Goal: Transaction & Acquisition: Purchase product/service

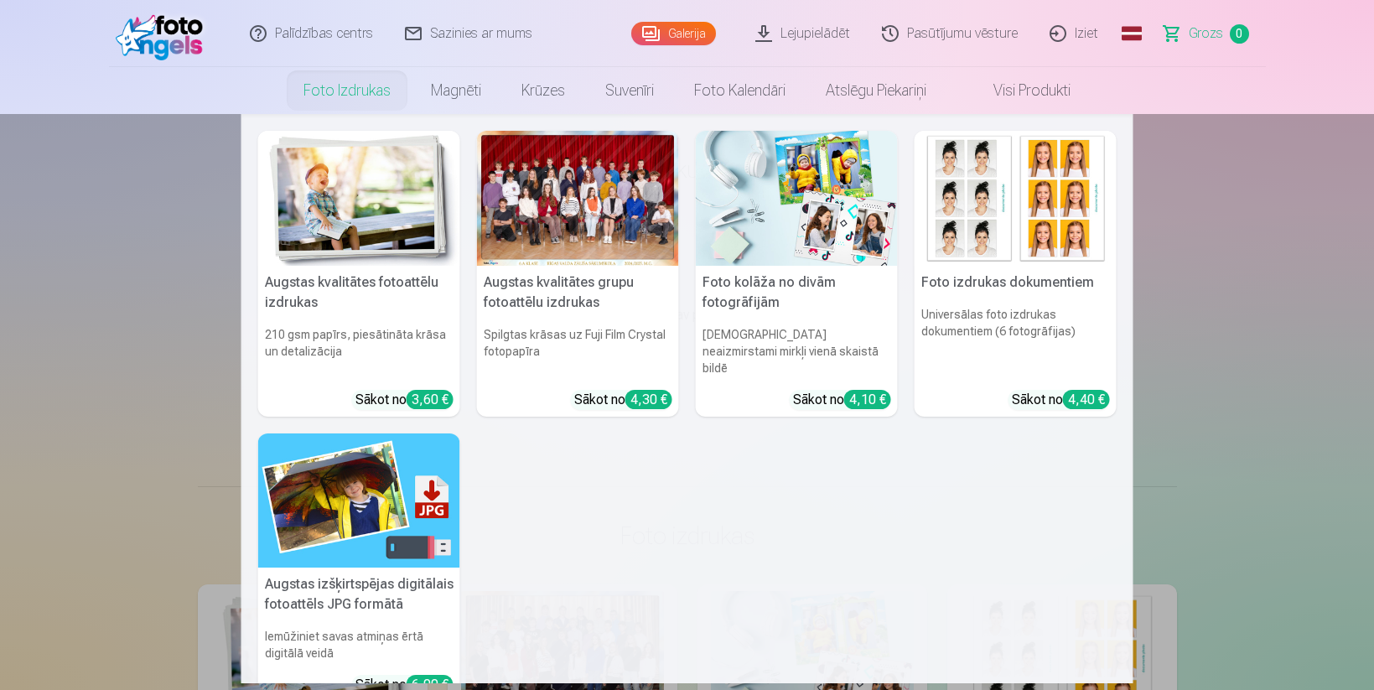
click at [589, 203] on div at bounding box center [578, 198] width 202 height 135
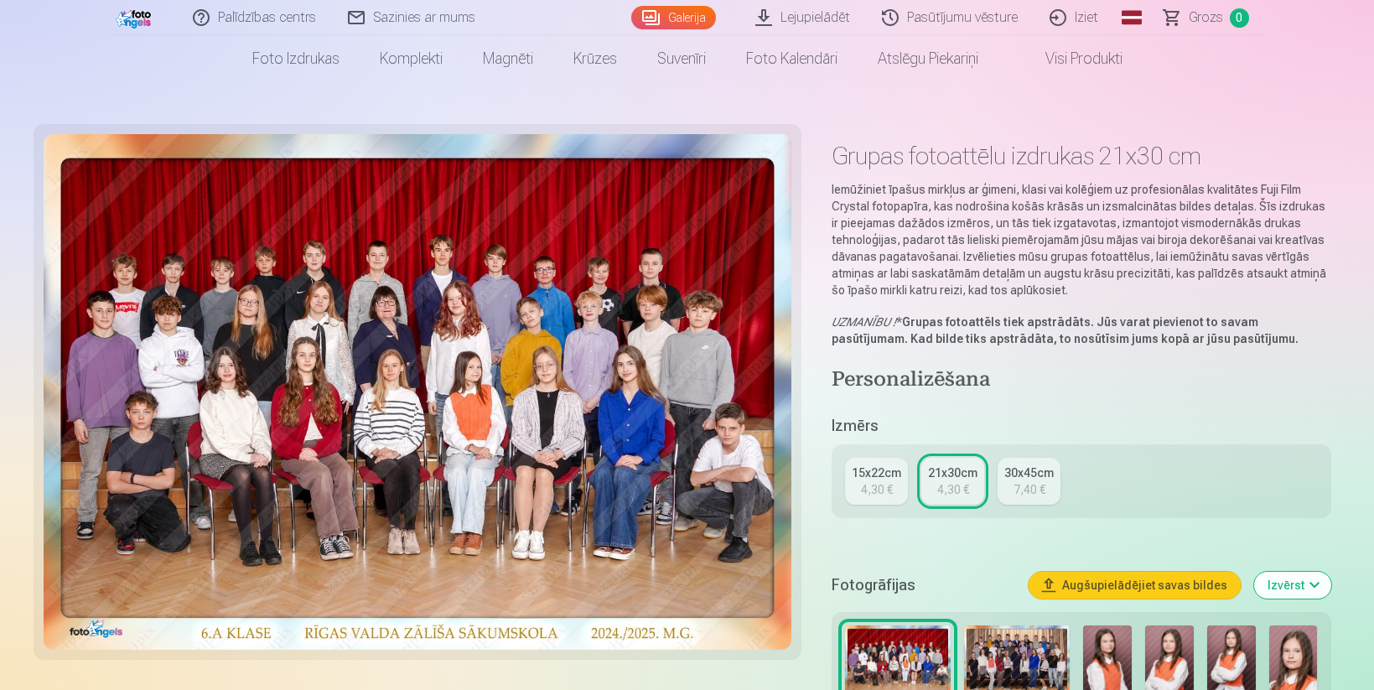
scroll to position [65, 0]
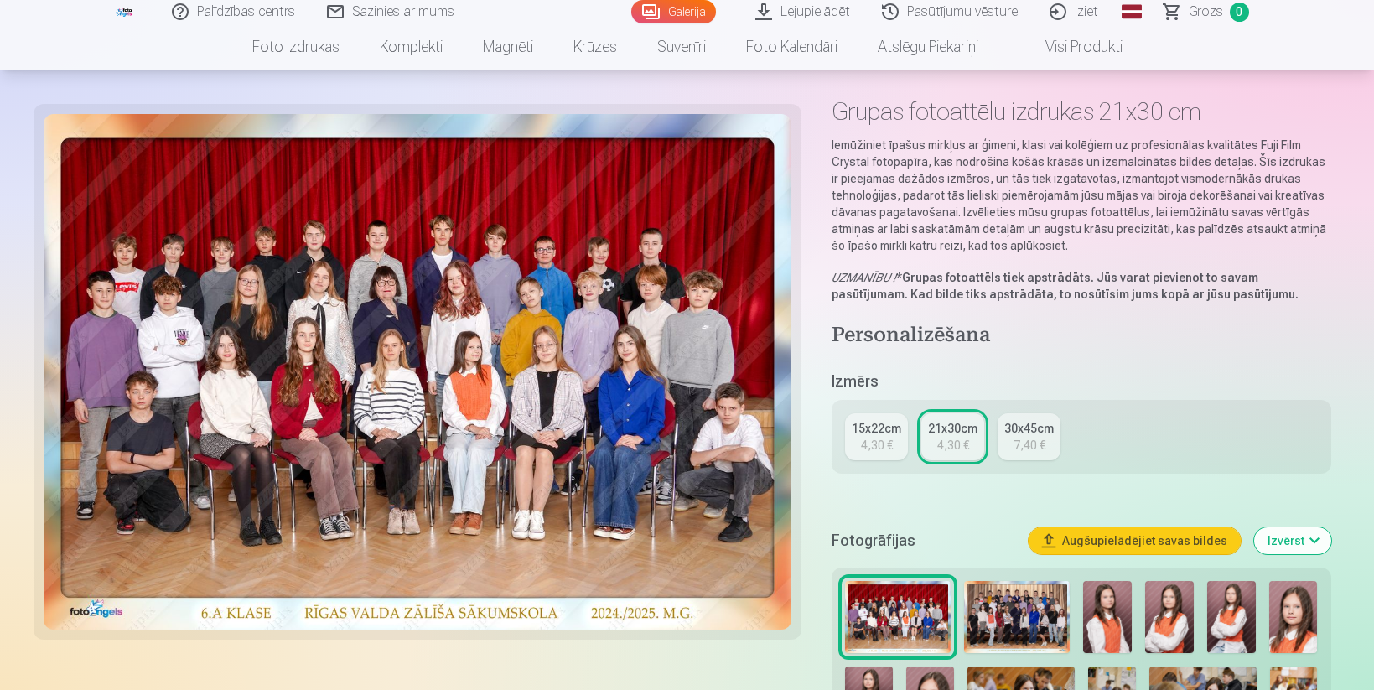
click at [881, 426] on div "15x22cm" at bounding box center [876, 428] width 49 height 17
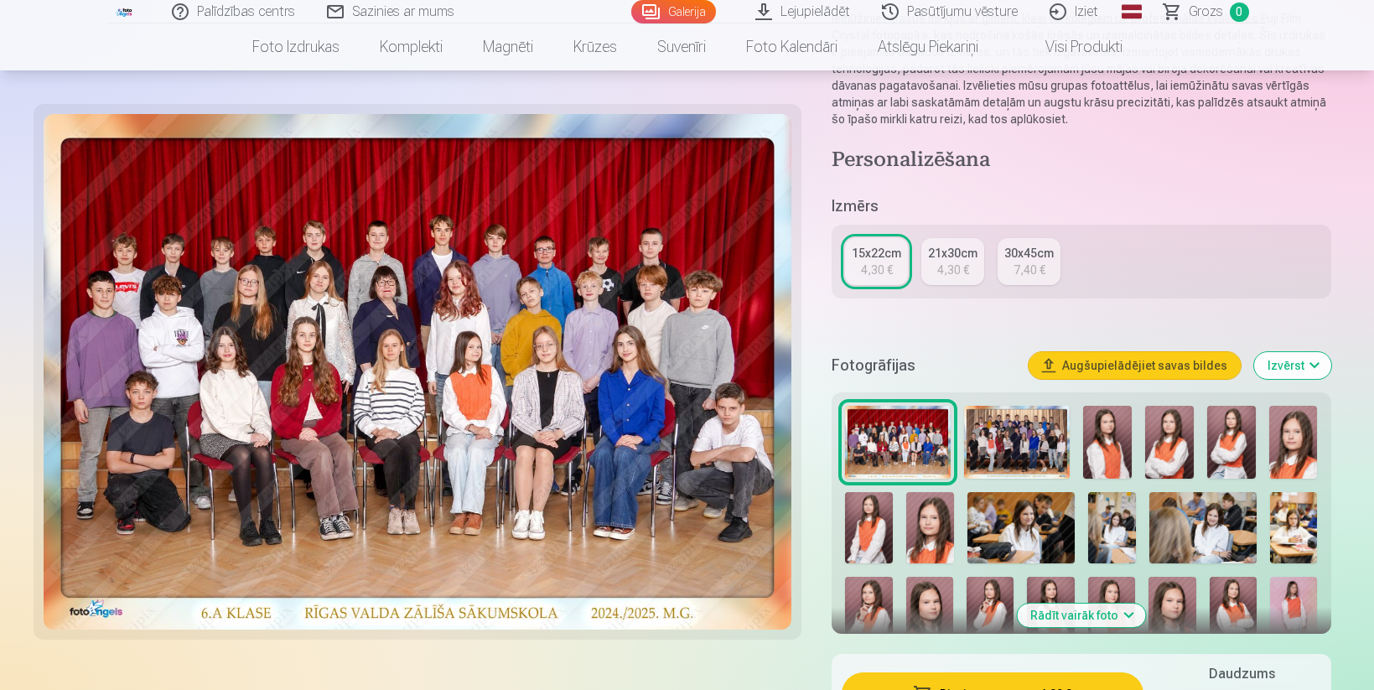
scroll to position [204, 0]
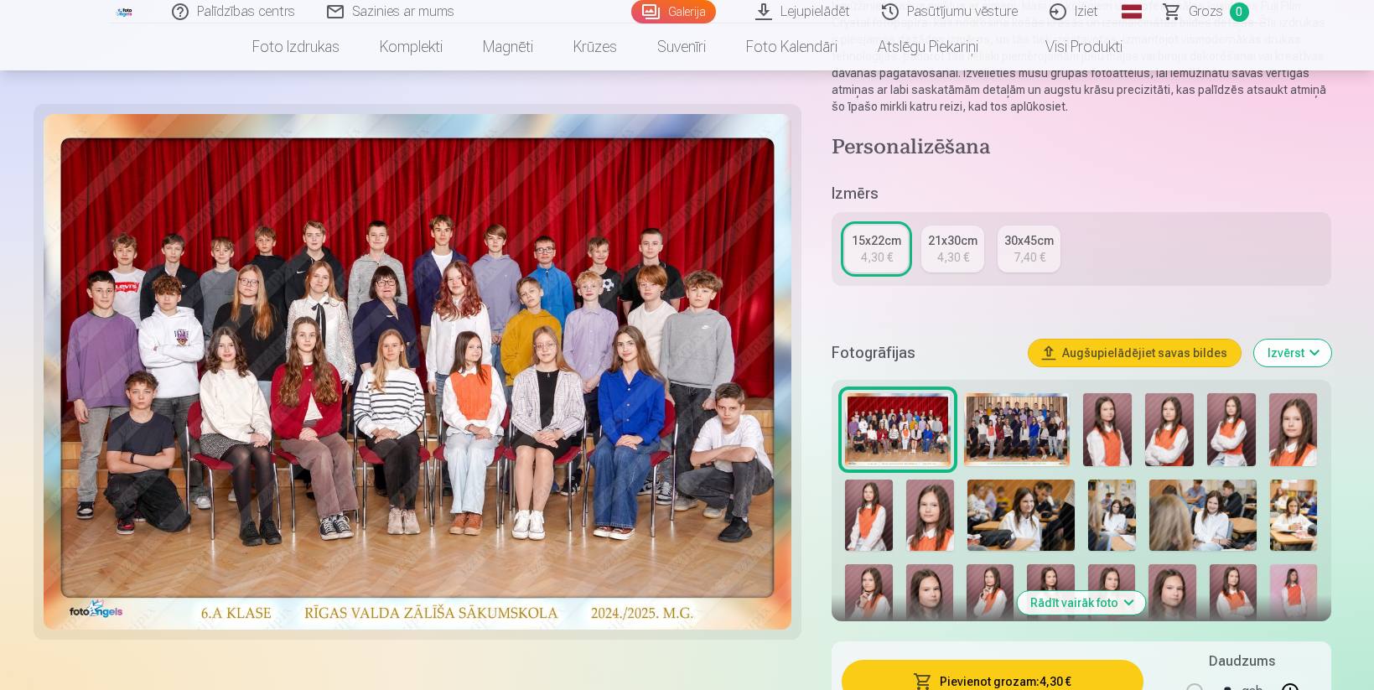
click at [1043, 433] on img at bounding box center [1017, 429] width 106 height 73
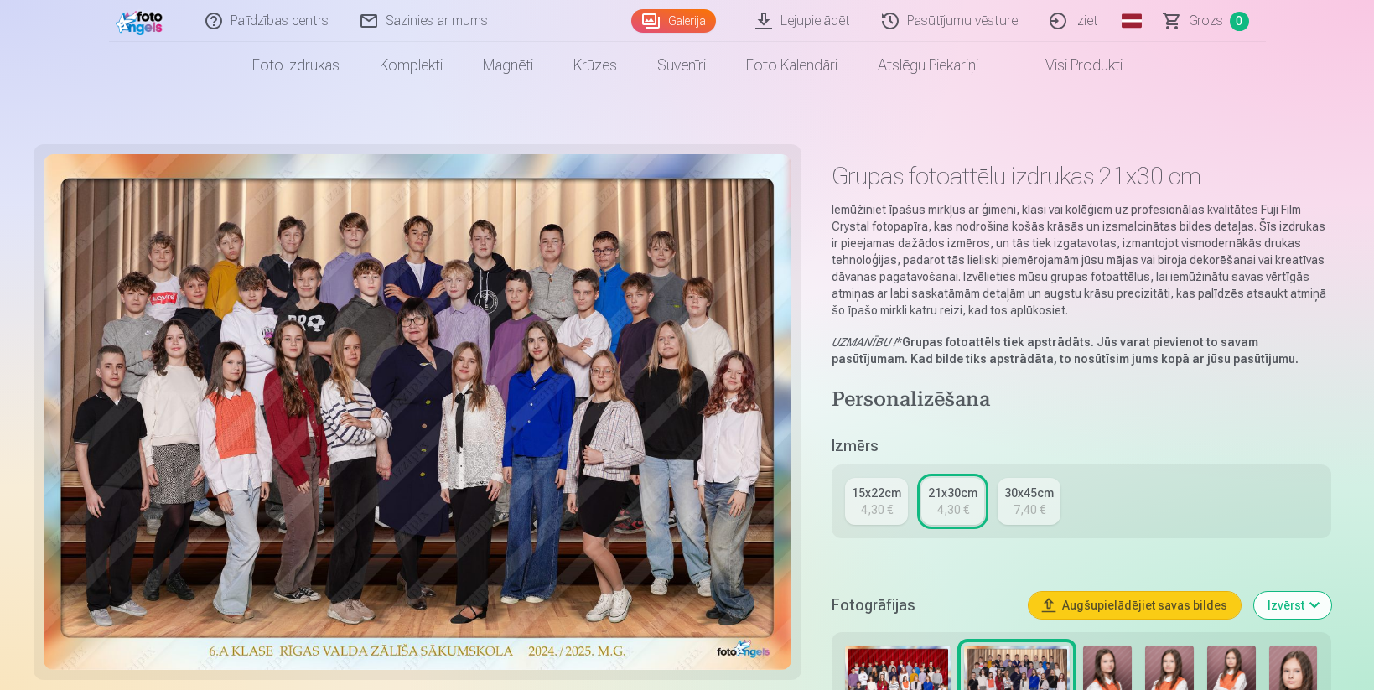
scroll to position [42, 0]
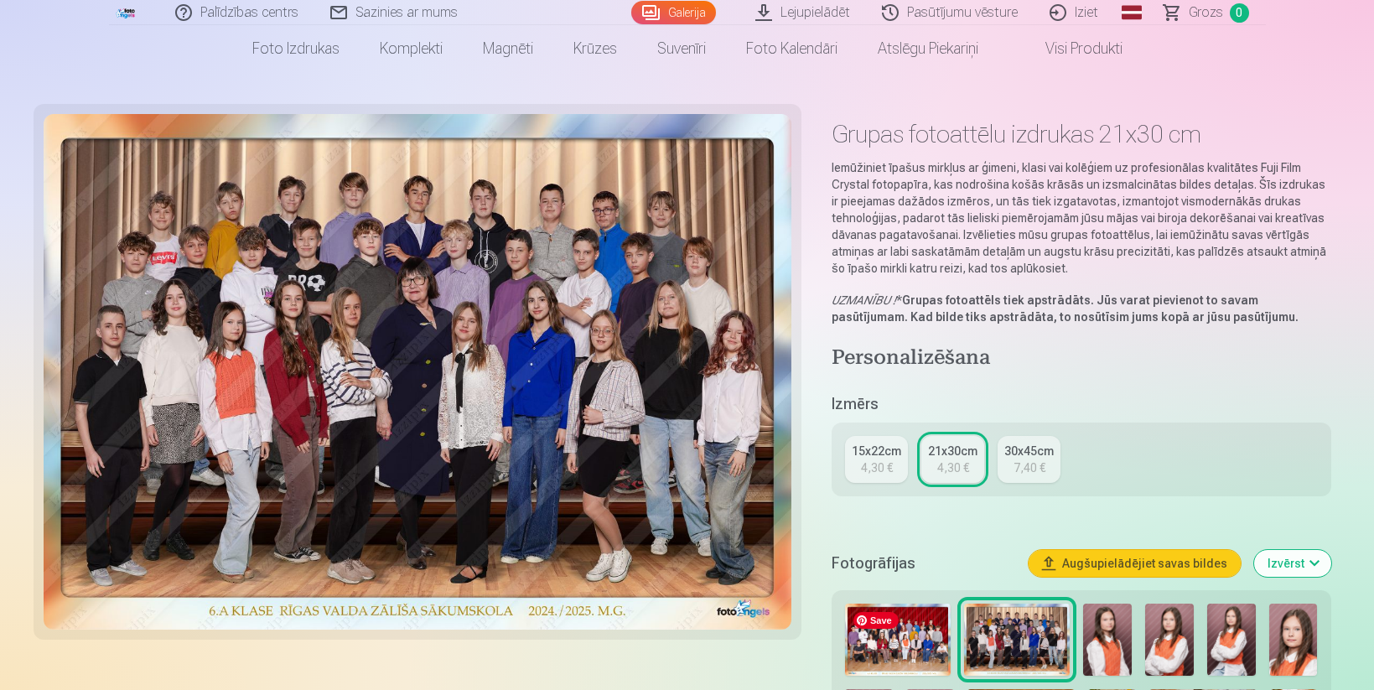
click at [887, 641] on img at bounding box center [898, 639] width 106 height 73
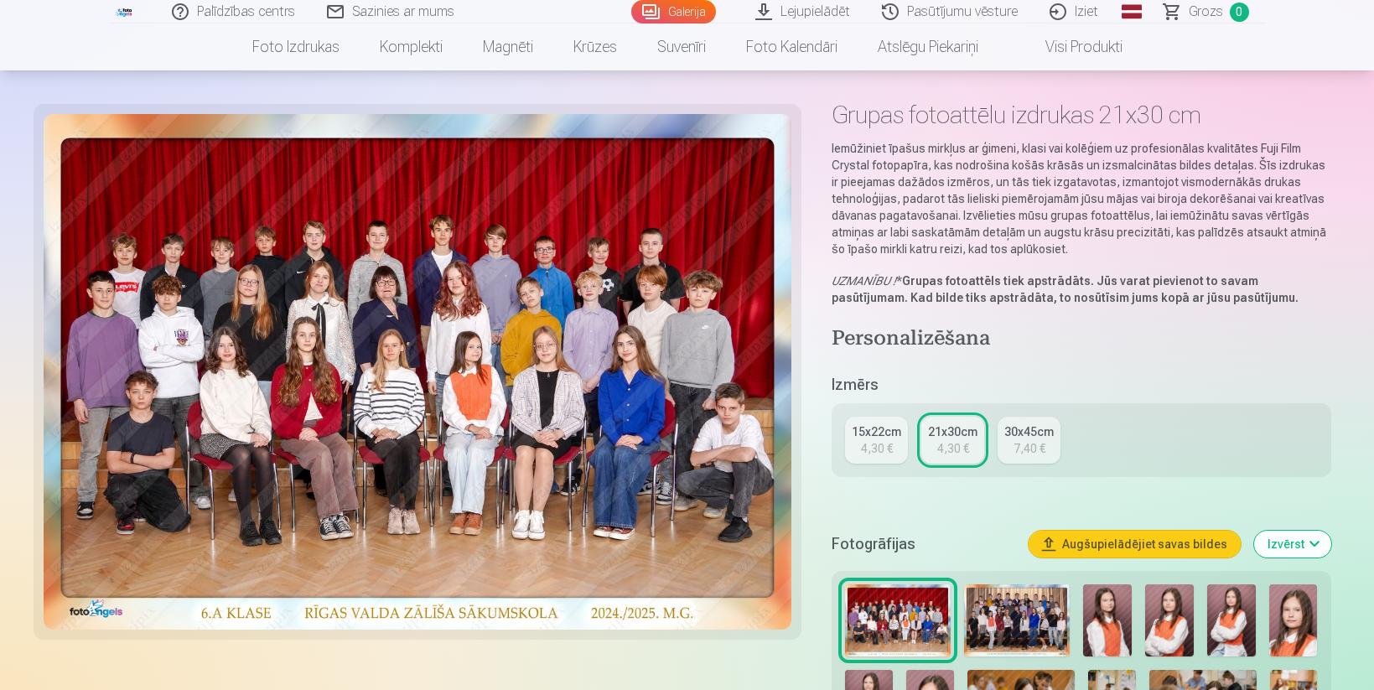
scroll to position [59, 0]
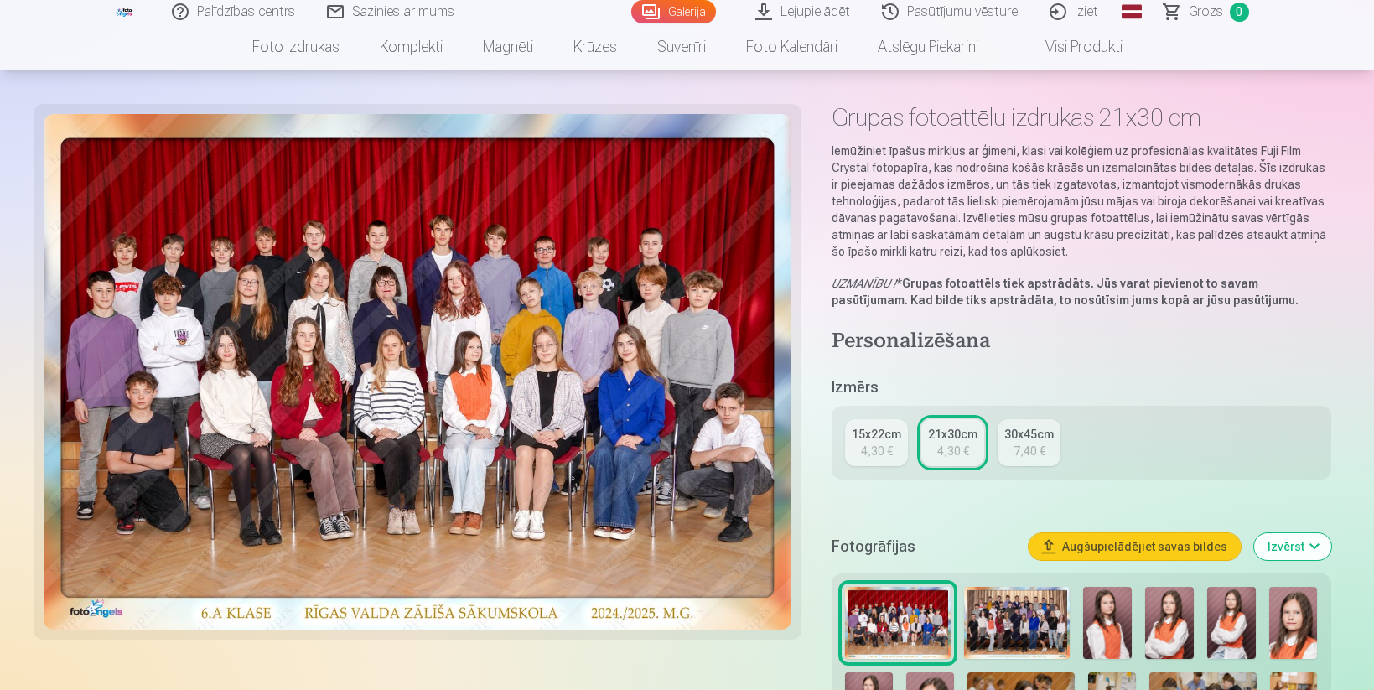
click at [1003, 619] on img at bounding box center [1017, 623] width 106 height 73
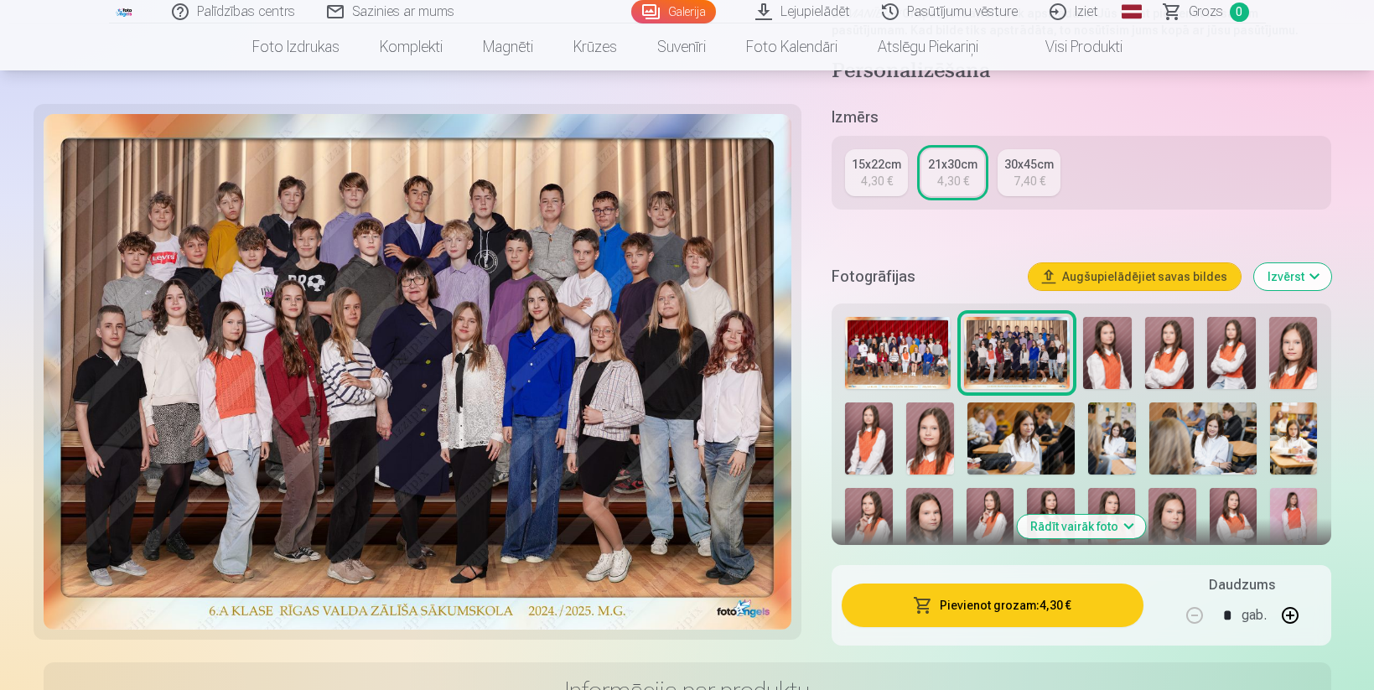
scroll to position [328, 0]
click at [1017, 611] on button "Pievienot grozam : 4,30 €" at bounding box center [992, 606] width 301 height 44
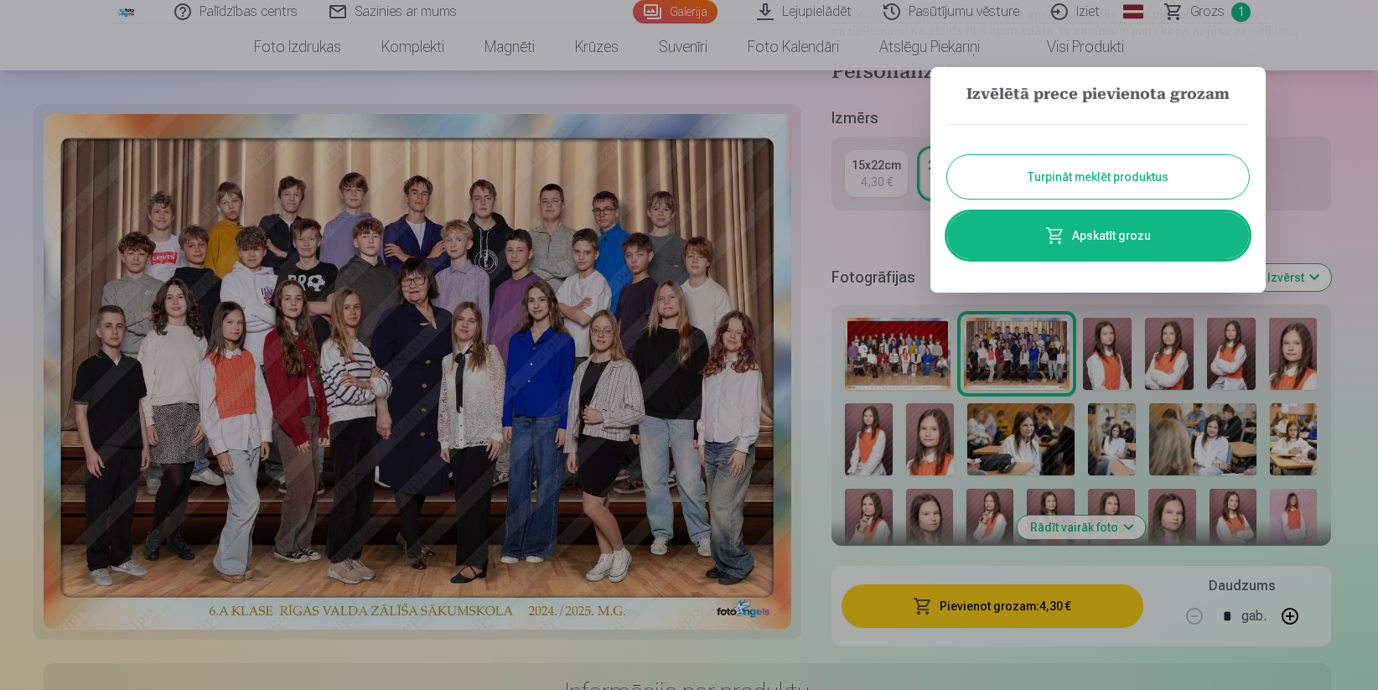
click at [1111, 180] on button "Turpināt meklēt produktus" at bounding box center [1098, 177] width 302 height 44
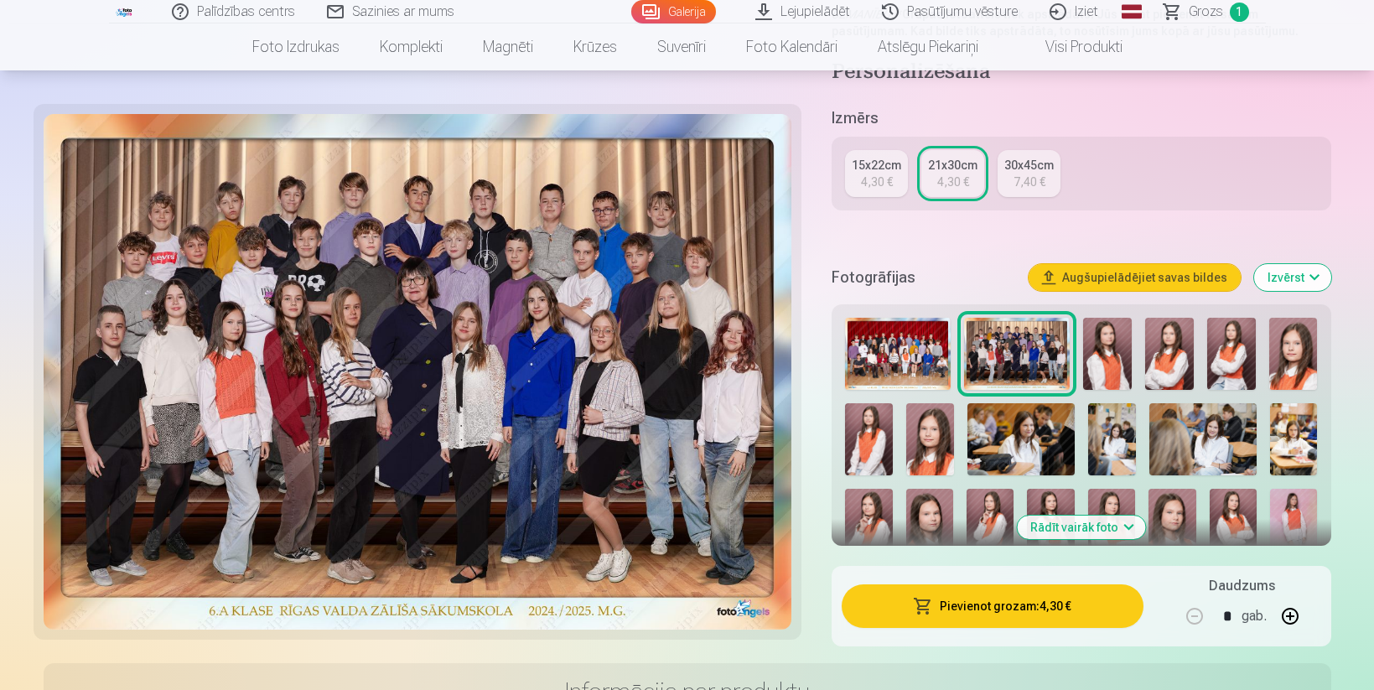
click at [1111, 355] on img at bounding box center [1107, 354] width 49 height 73
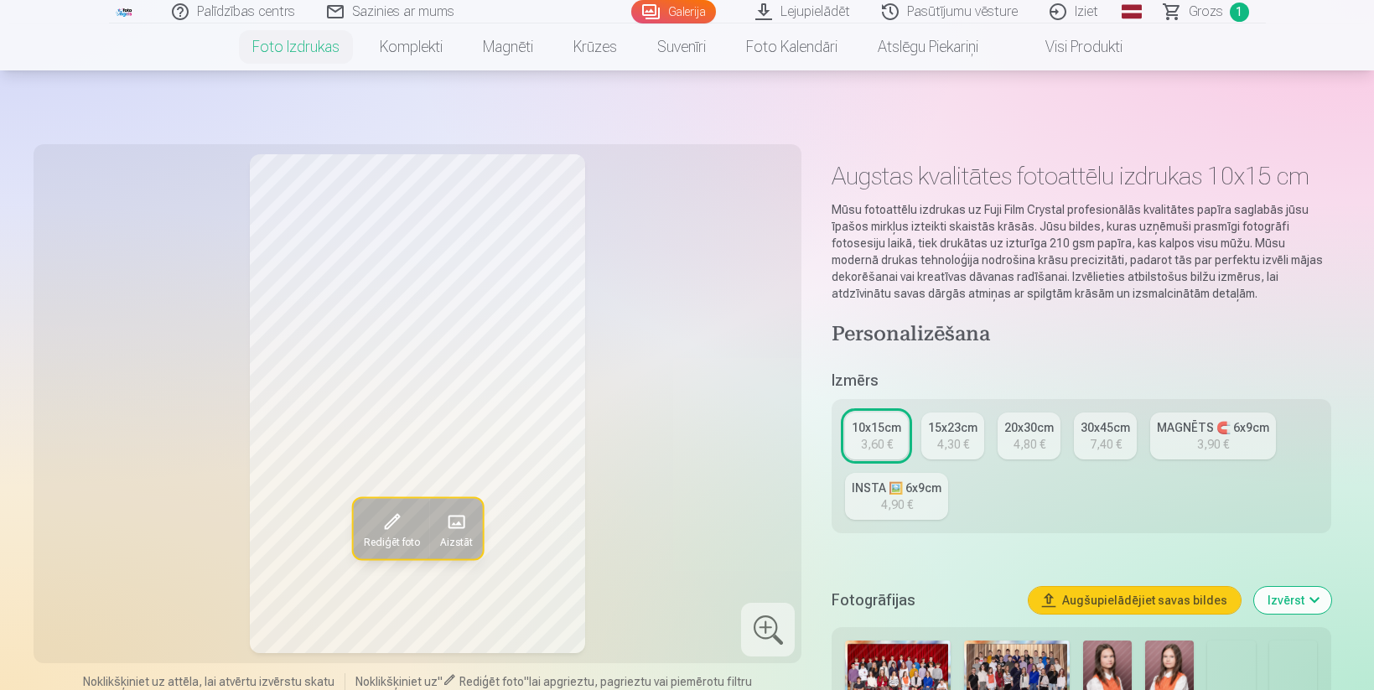
scroll to position [351, 0]
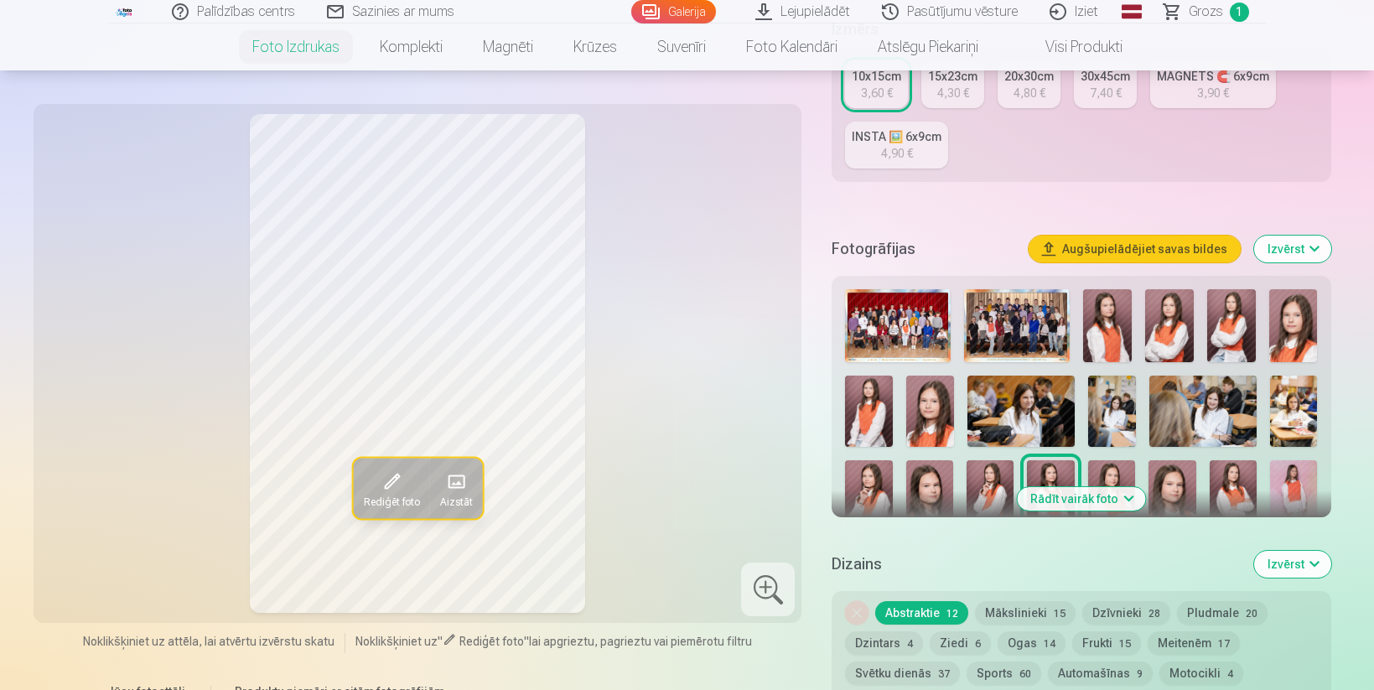
click at [1100, 501] on button "Rādīt vairāk foto" at bounding box center [1081, 498] width 128 height 23
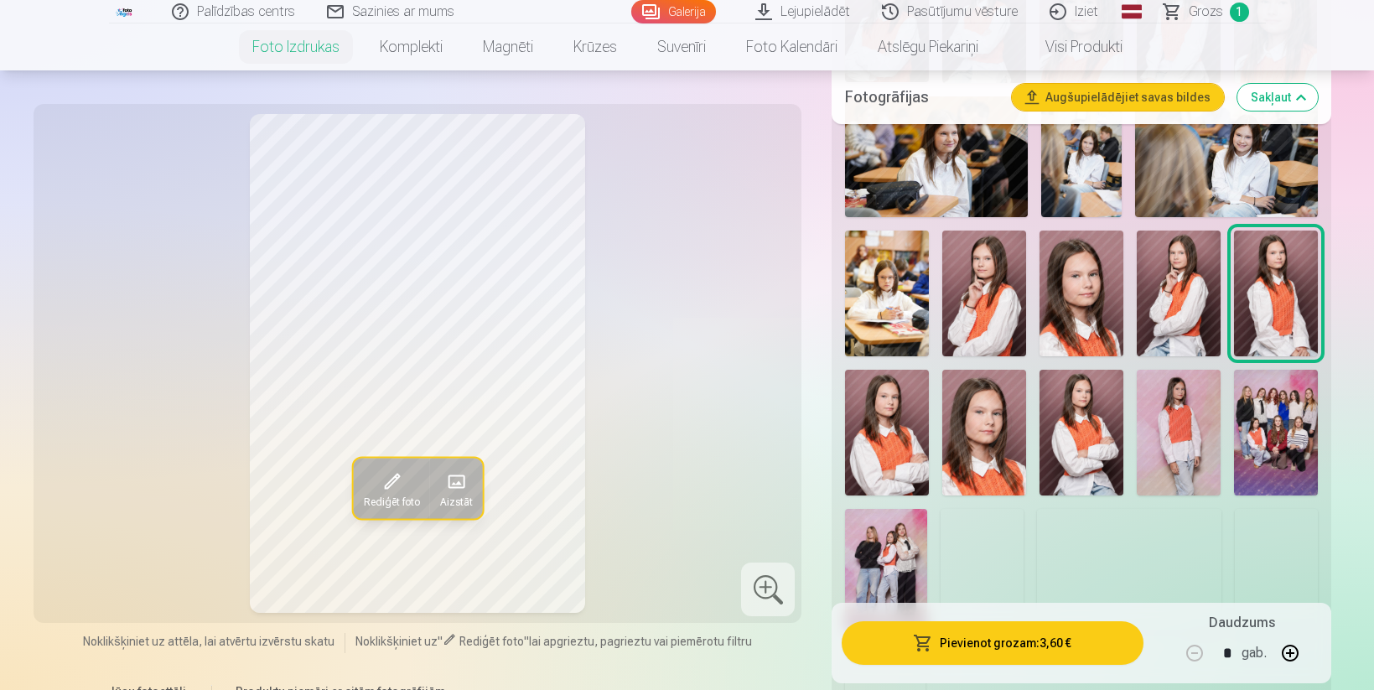
scroll to position [869, 0]
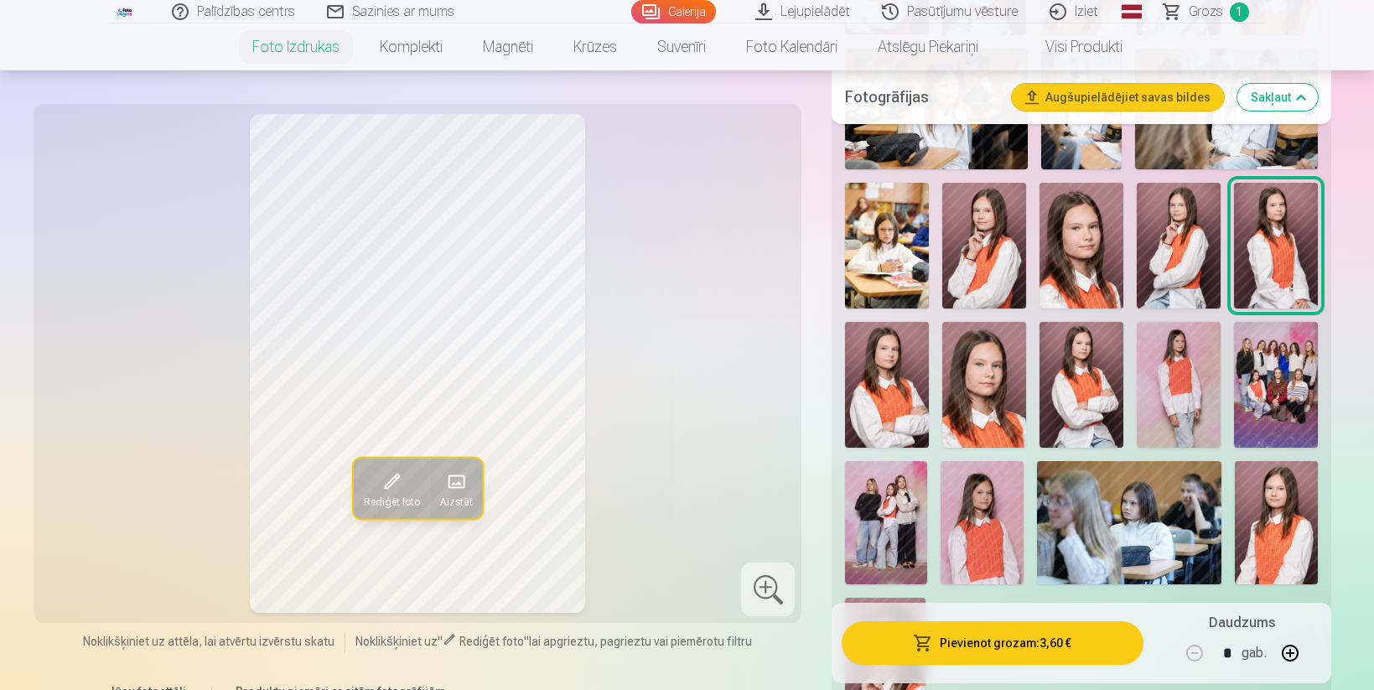
click at [977, 507] on img at bounding box center [981, 522] width 82 height 123
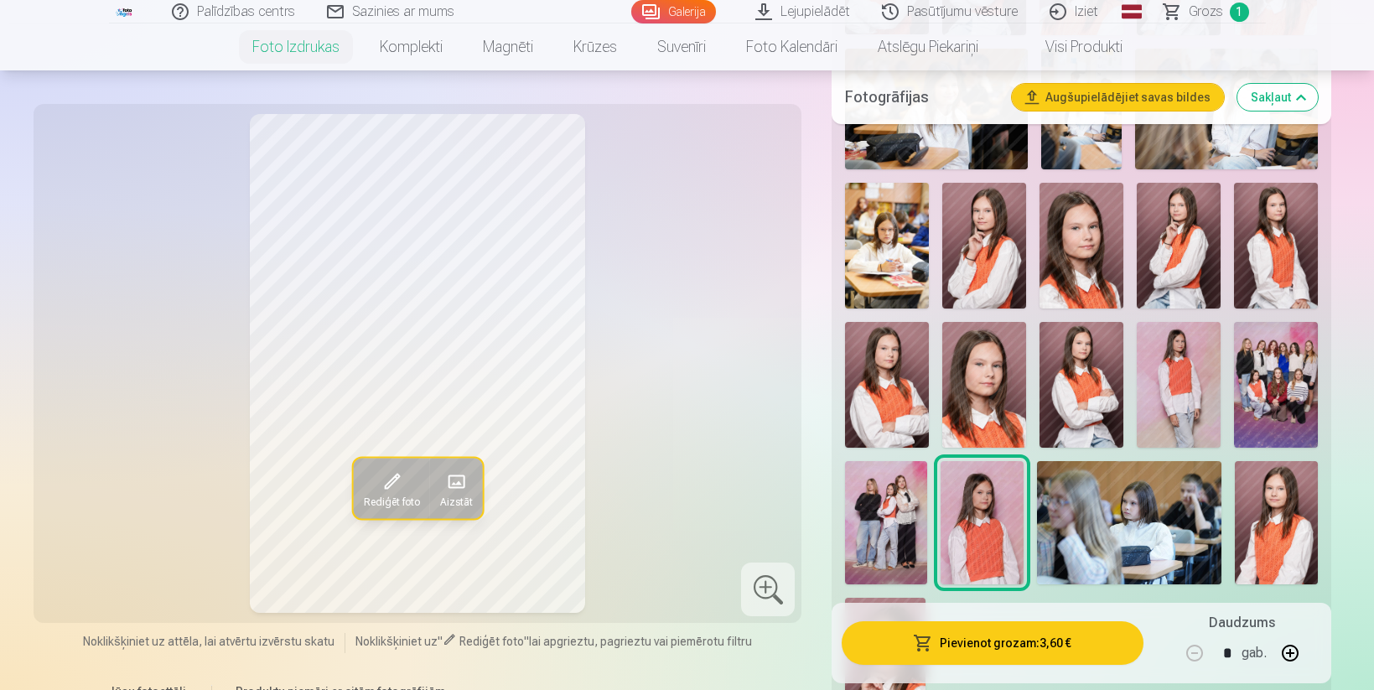
click at [1159, 375] on img at bounding box center [1179, 385] width 84 height 126
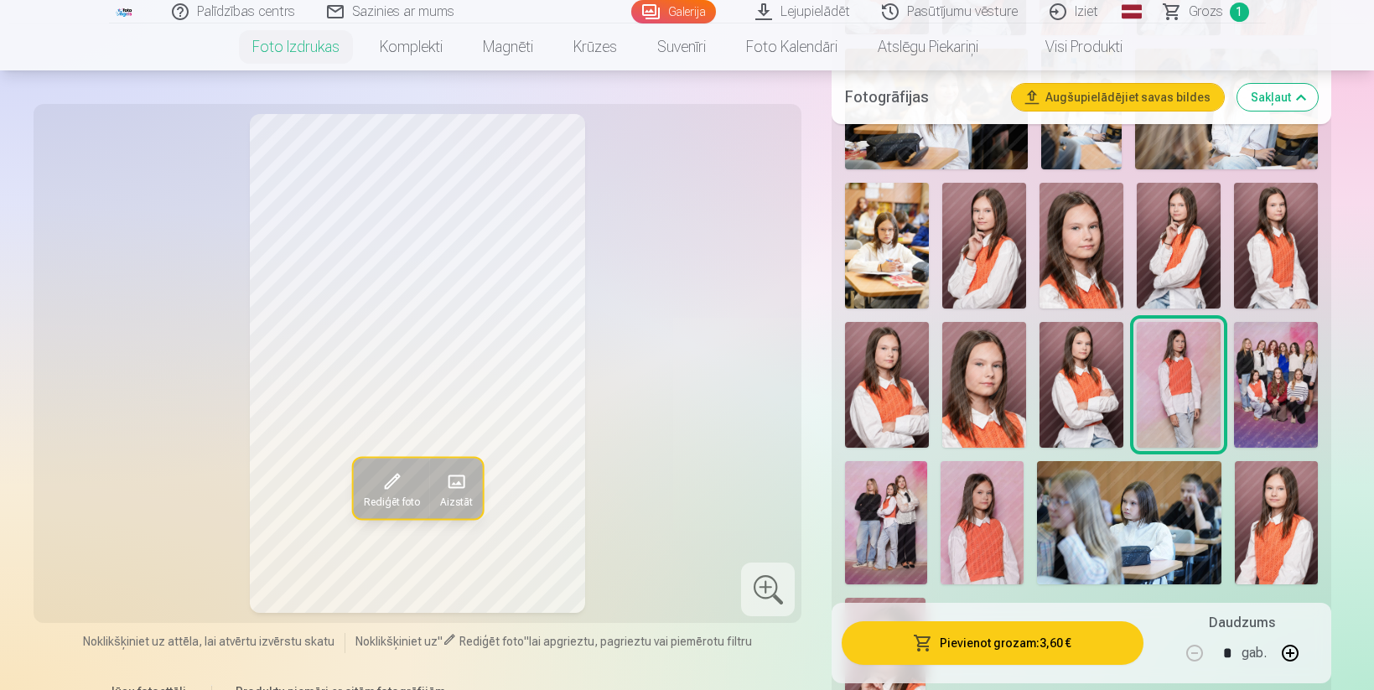
click at [997, 502] on img at bounding box center [981, 522] width 82 height 123
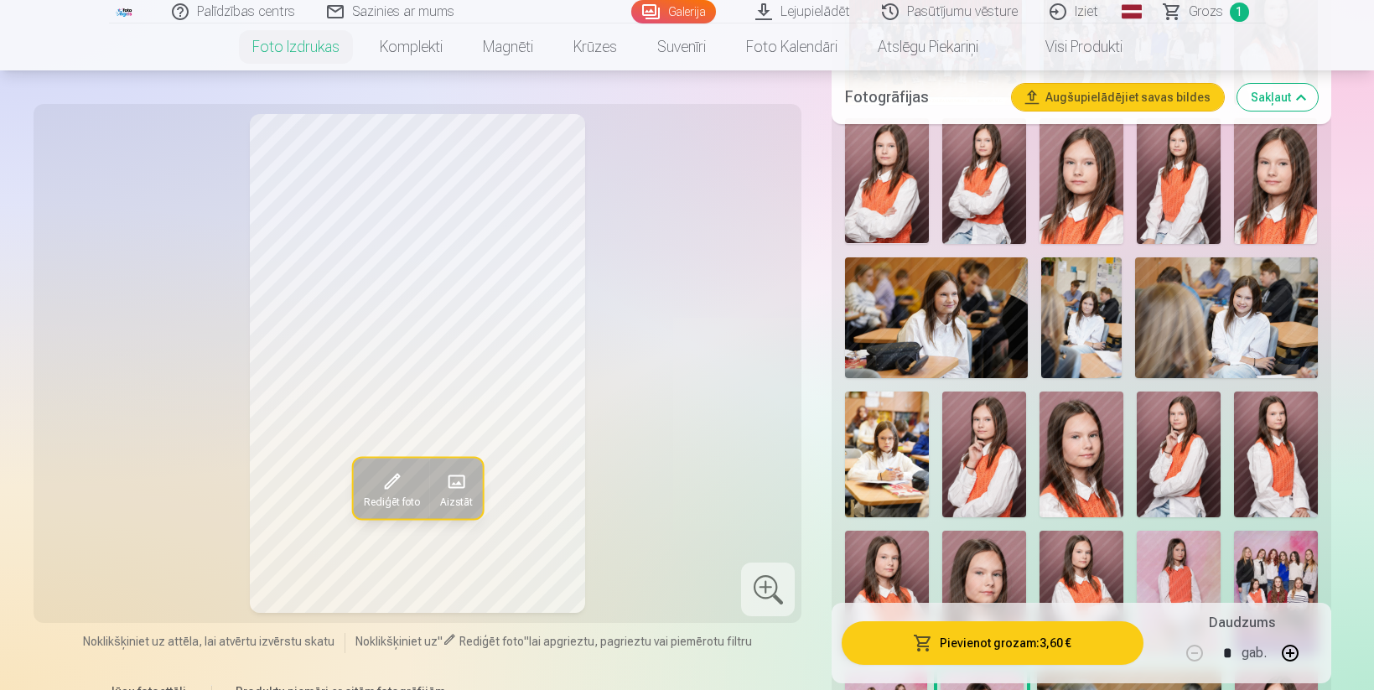
scroll to position [650, 0]
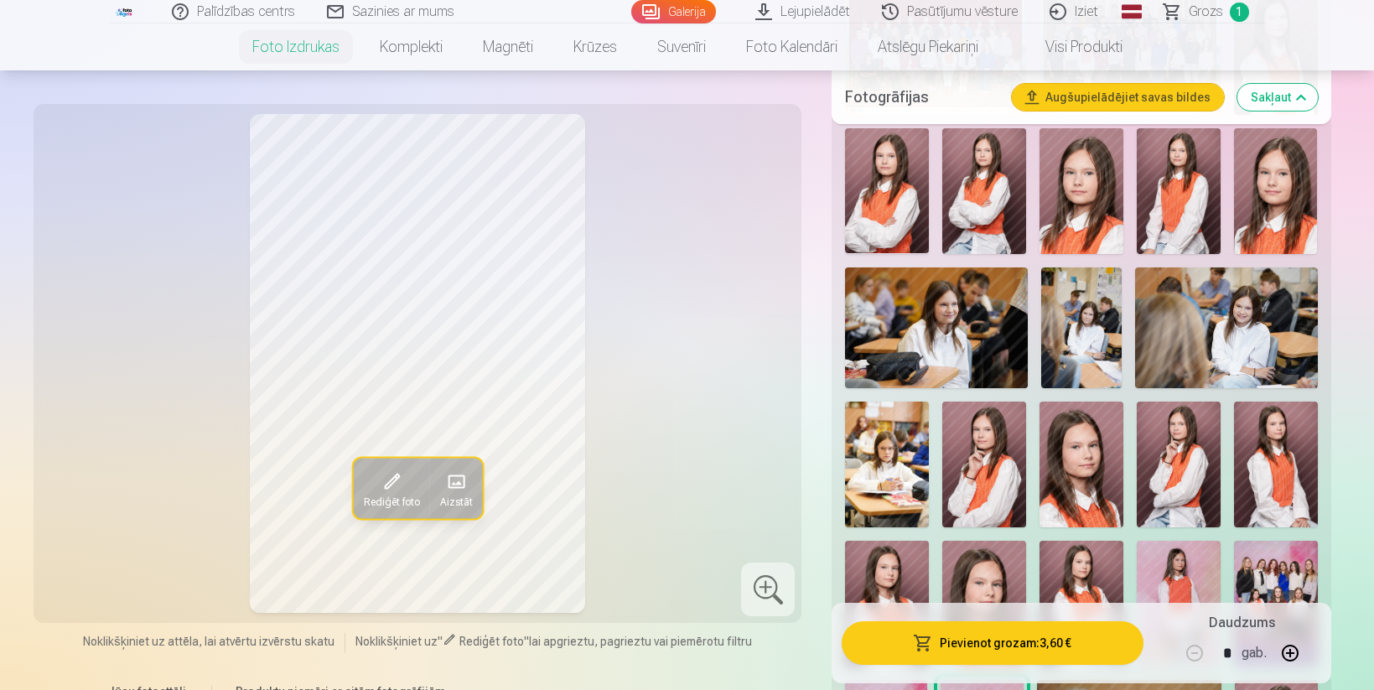
click at [992, 215] on img at bounding box center [984, 191] width 84 height 126
click at [880, 216] on img at bounding box center [887, 191] width 84 height 126
click at [1183, 230] on img at bounding box center [1179, 191] width 84 height 126
click at [1102, 212] on img at bounding box center [1081, 191] width 84 height 126
click at [1278, 221] on img at bounding box center [1276, 191] width 84 height 126
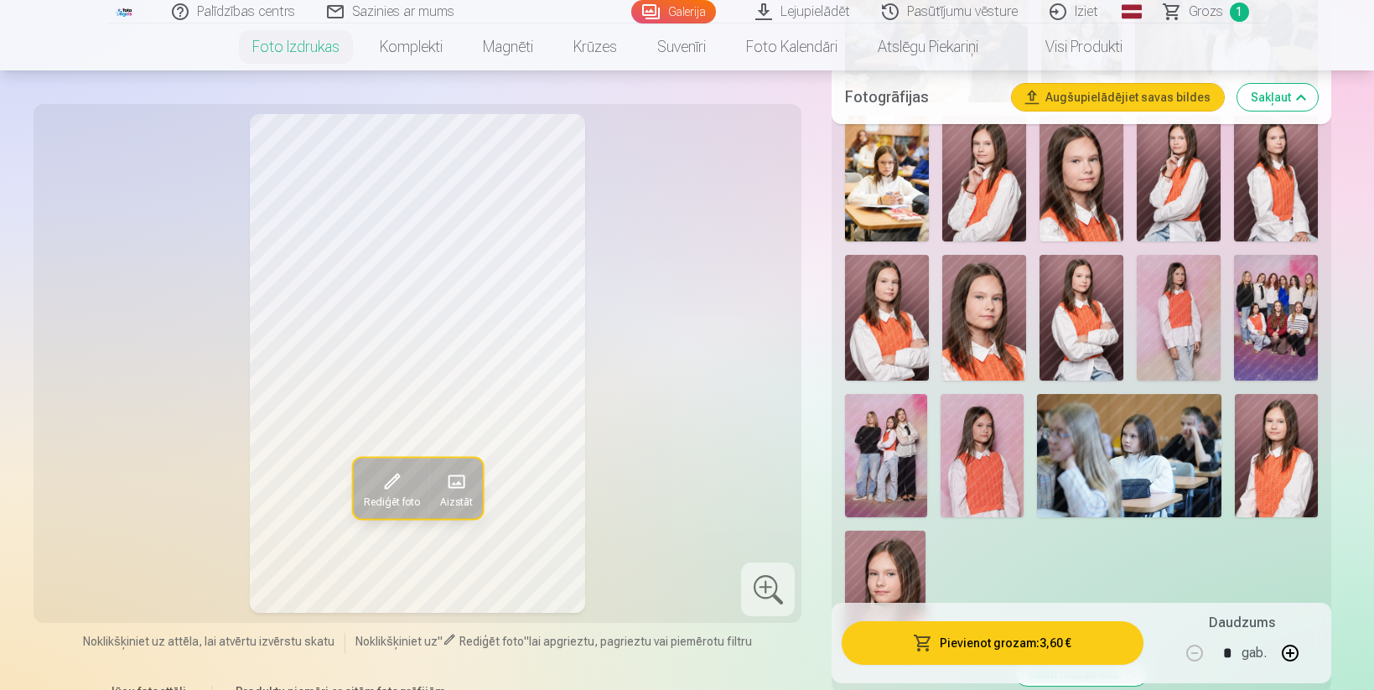
scroll to position [975, 0]
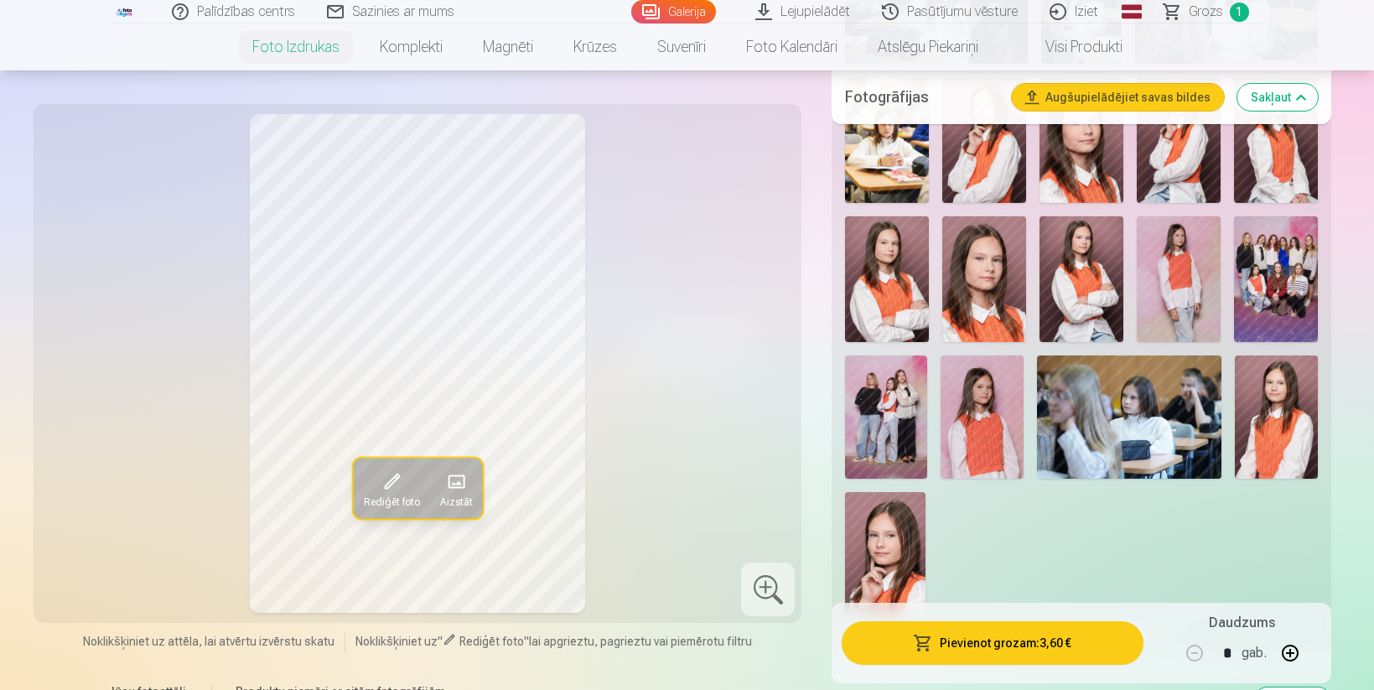
click at [986, 431] on img at bounding box center [981, 416] width 82 height 123
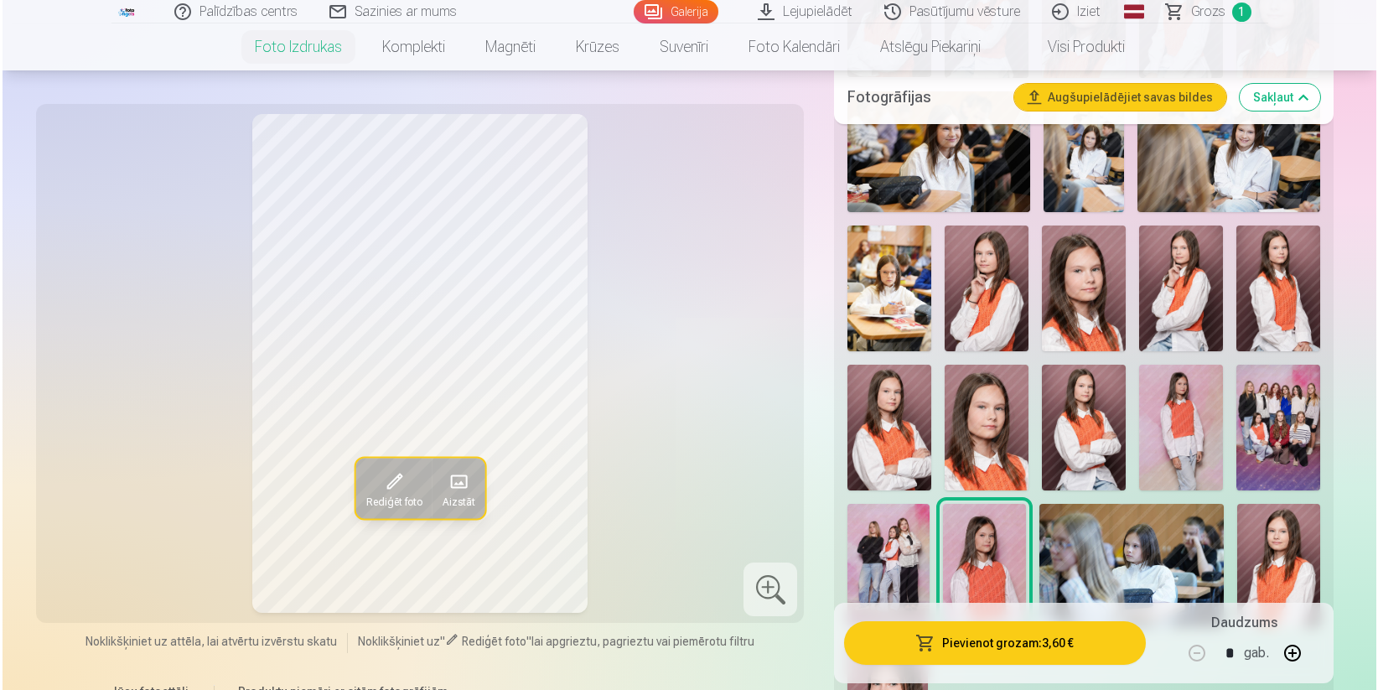
scroll to position [847, 0]
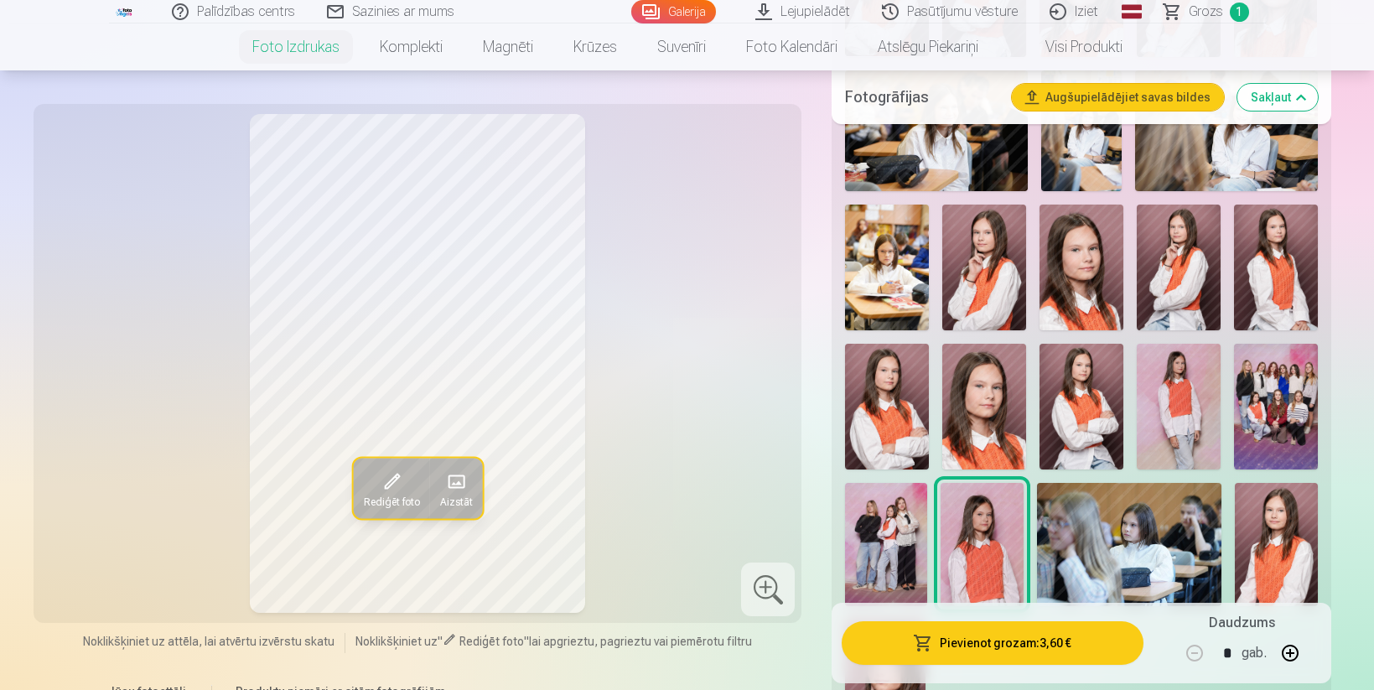
click at [962, 640] on button "Pievienot grozam : 3,60 €" at bounding box center [992, 643] width 301 height 44
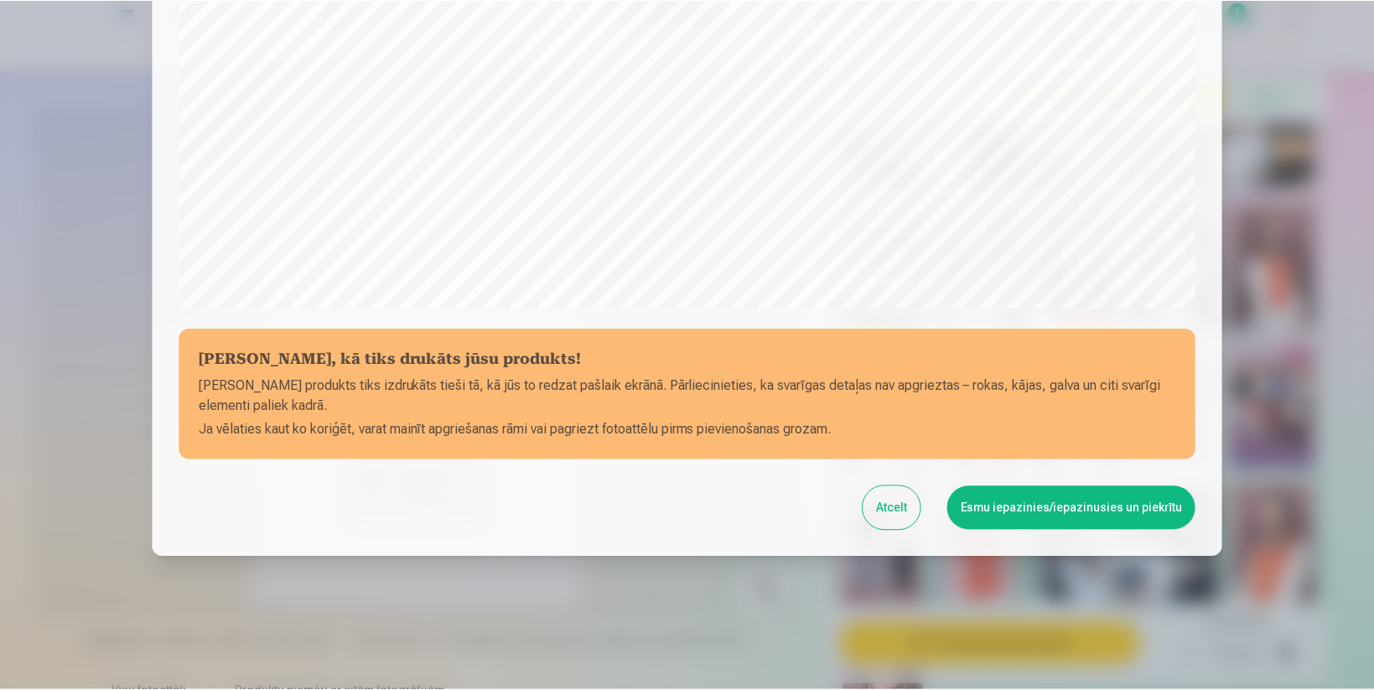
scroll to position [517, 0]
click at [1055, 512] on button "Esmu iepazinies/iepazinusies un piekrītu" at bounding box center [1074, 507] width 249 height 44
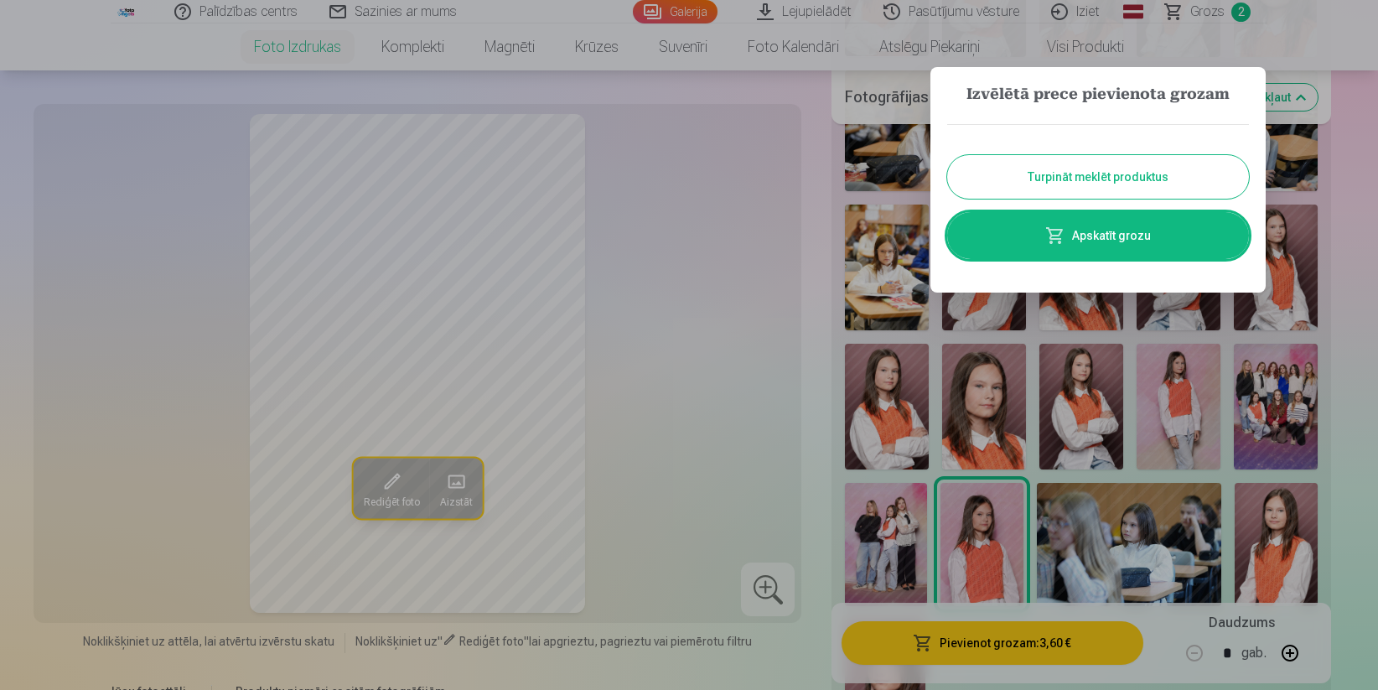
click at [1116, 174] on button "Turpināt meklēt produktus" at bounding box center [1098, 177] width 302 height 44
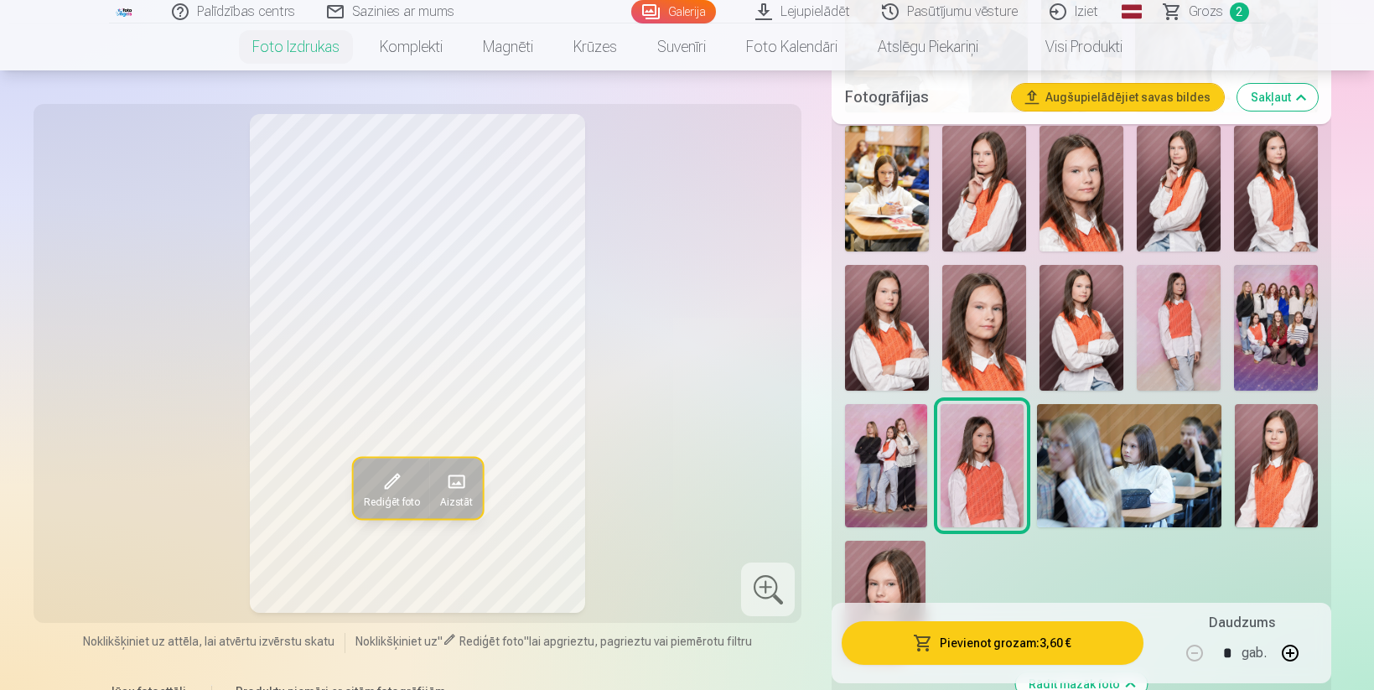
scroll to position [928, 0]
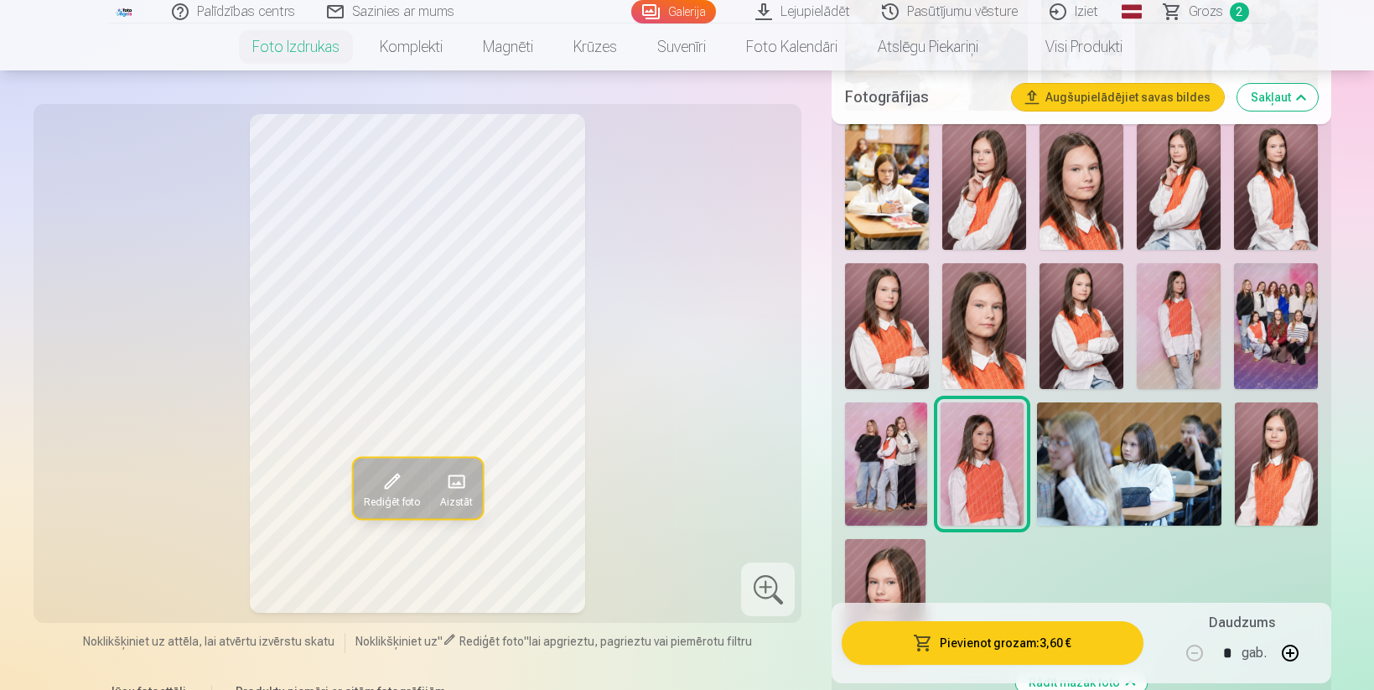
click at [886, 468] on img at bounding box center [886, 463] width 82 height 123
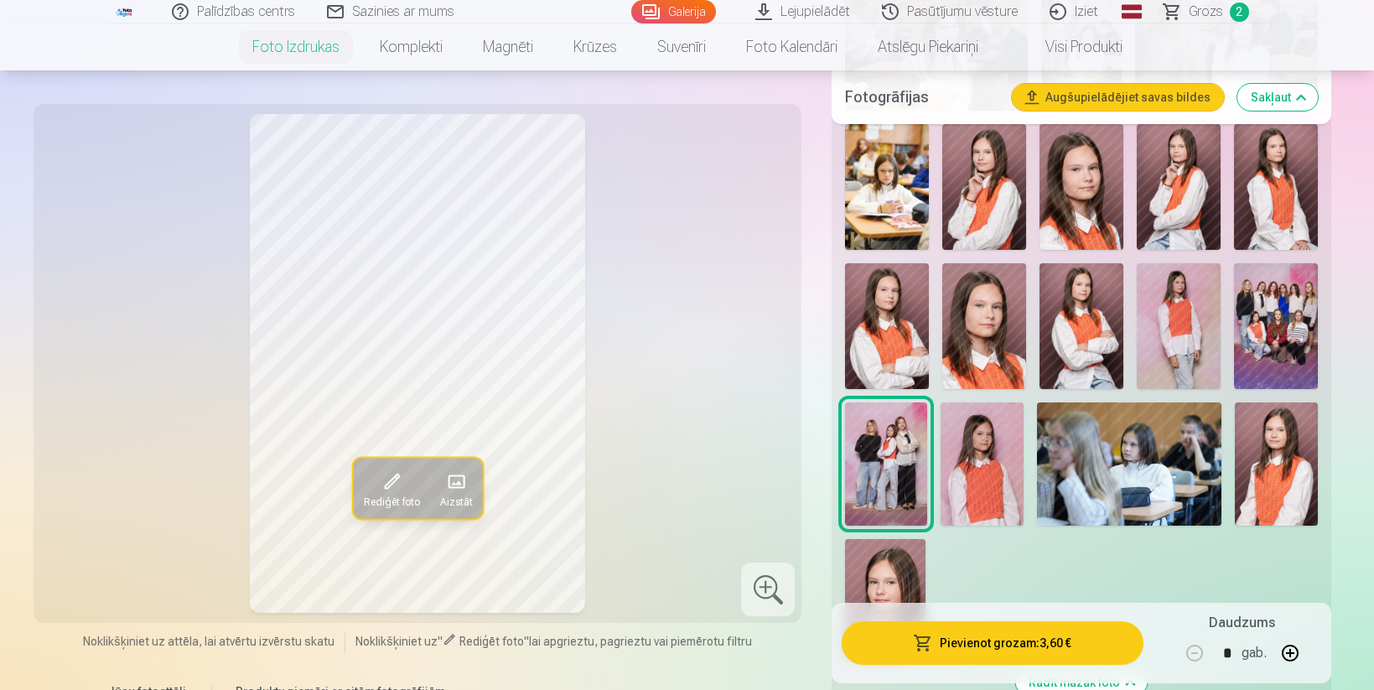
click at [816, 404] on div "Rediģēt foto Aizstāt Noklikšķiniet uz attēla, lai atvērtu izvērstu skatu Noklik…" at bounding box center [687, 256] width 1287 height 2060
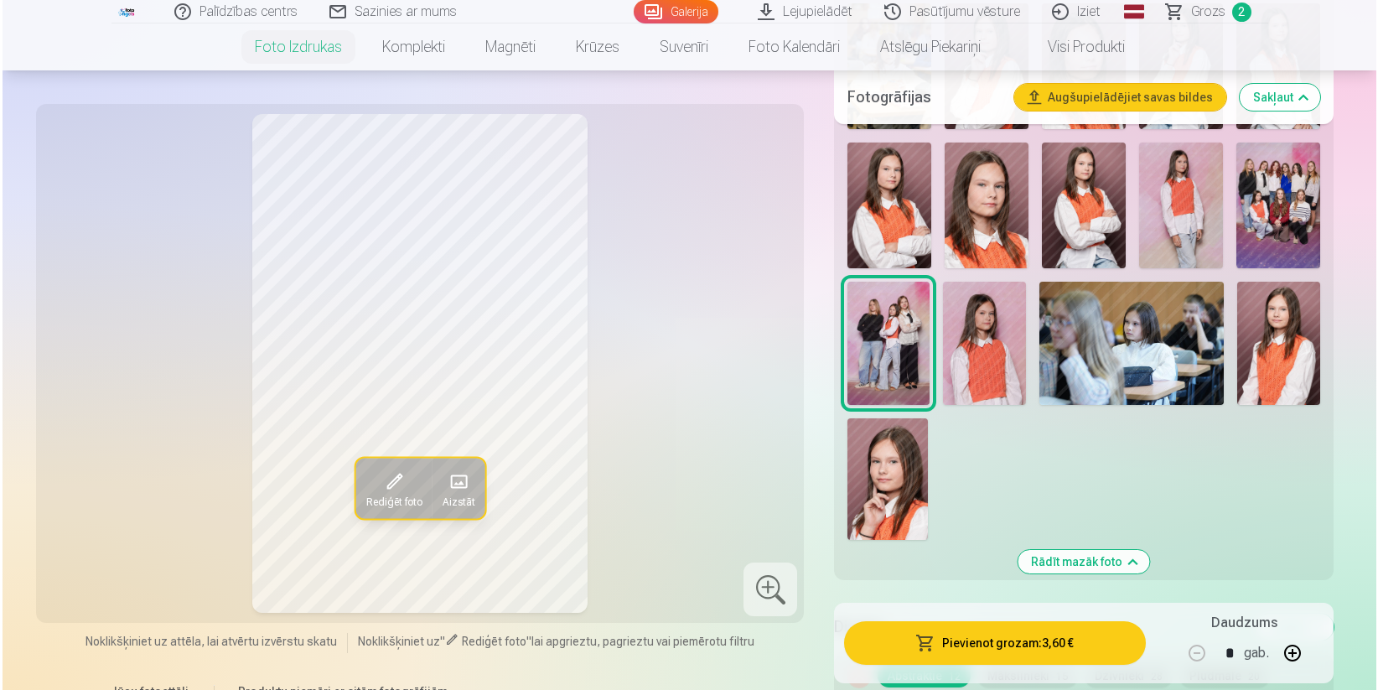
scroll to position [1059, 0]
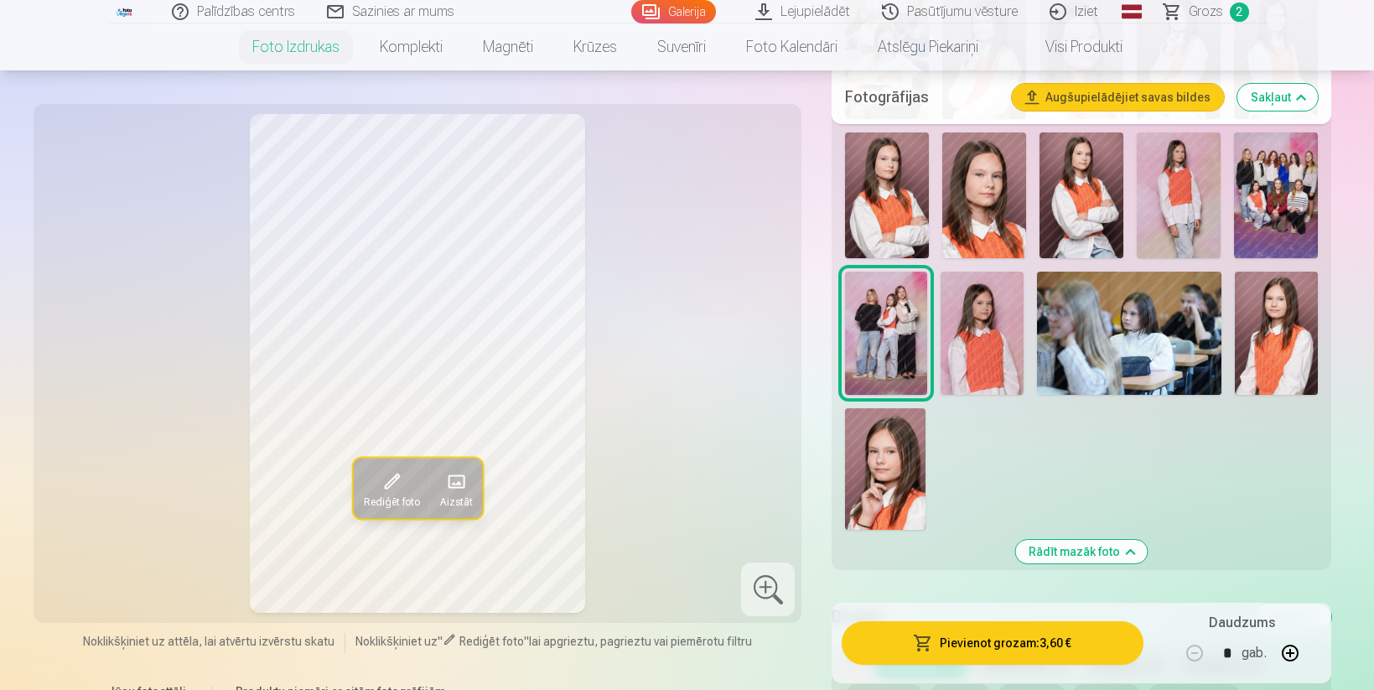
click at [1045, 645] on button "Pievienot grozam : 3,60 €" at bounding box center [992, 643] width 301 height 44
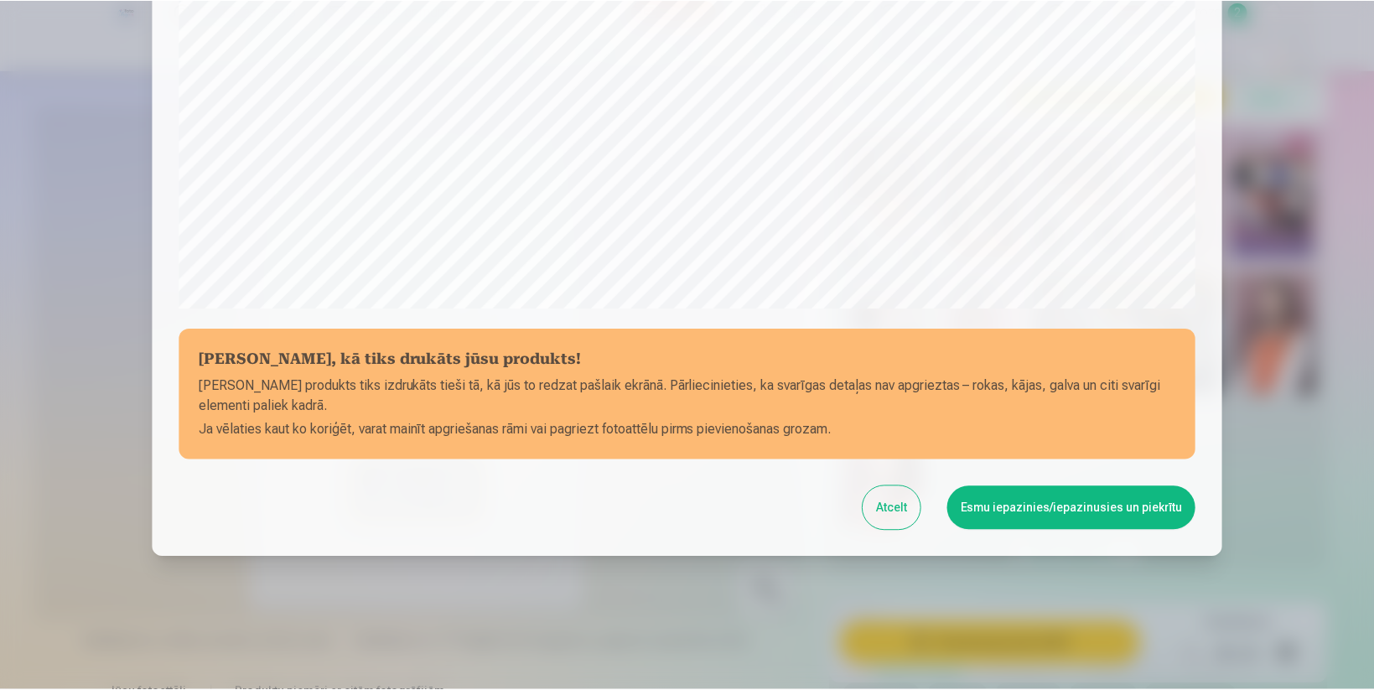
scroll to position [517, 0]
click at [1044, 514] on button "Esmu iepazinies/iepazinusies un piekrītu" at bounding box center [1074, 507] width 249 height 44
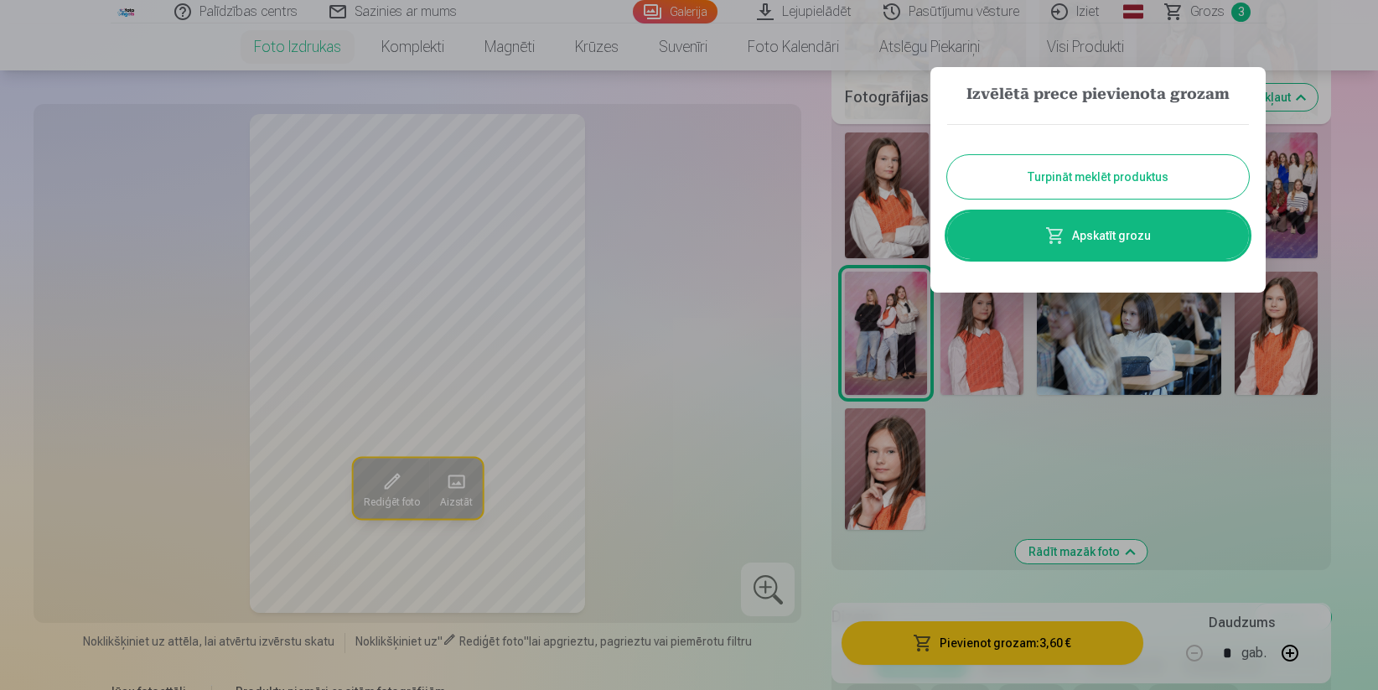
click at [1137, 186] on button "Turpināt meklēt produktus" at bounding box center [1098, 177] width 302 height 44
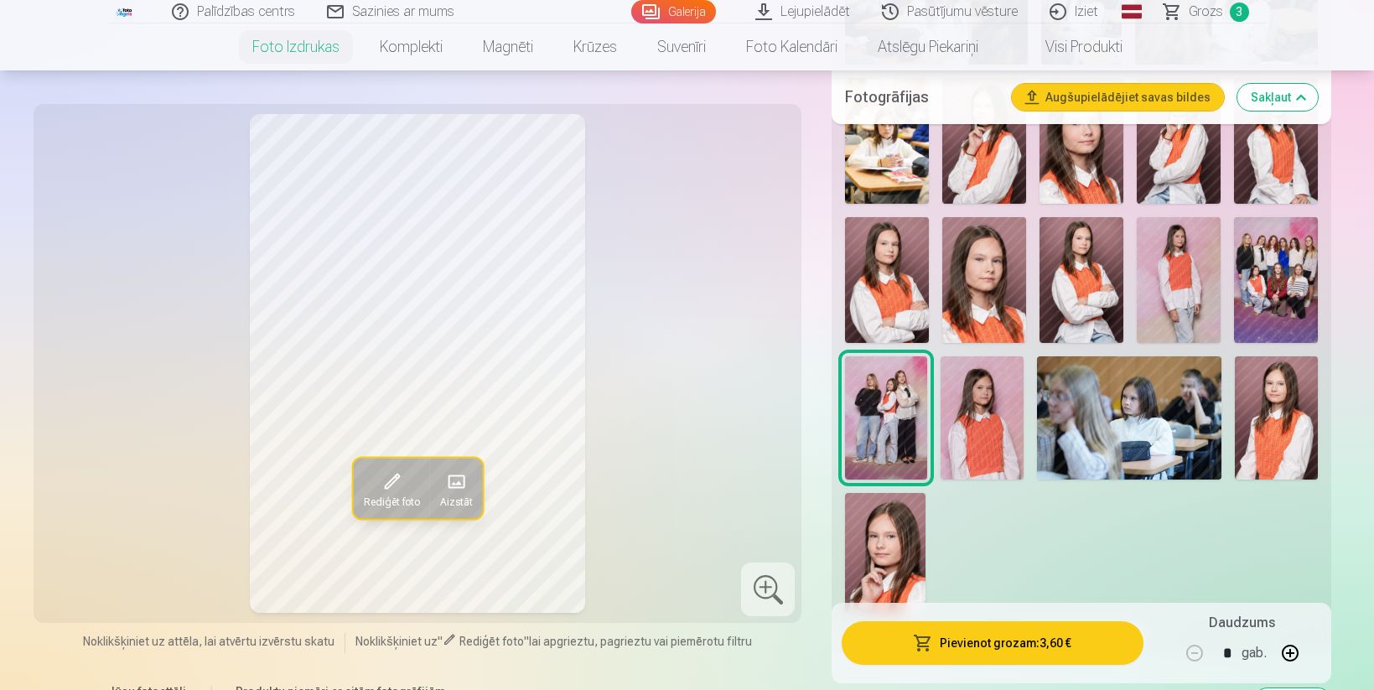
scroll to position [973, 0]
click at [1254, 286] on img at bounding box center [1276, 281] width 84 height 126
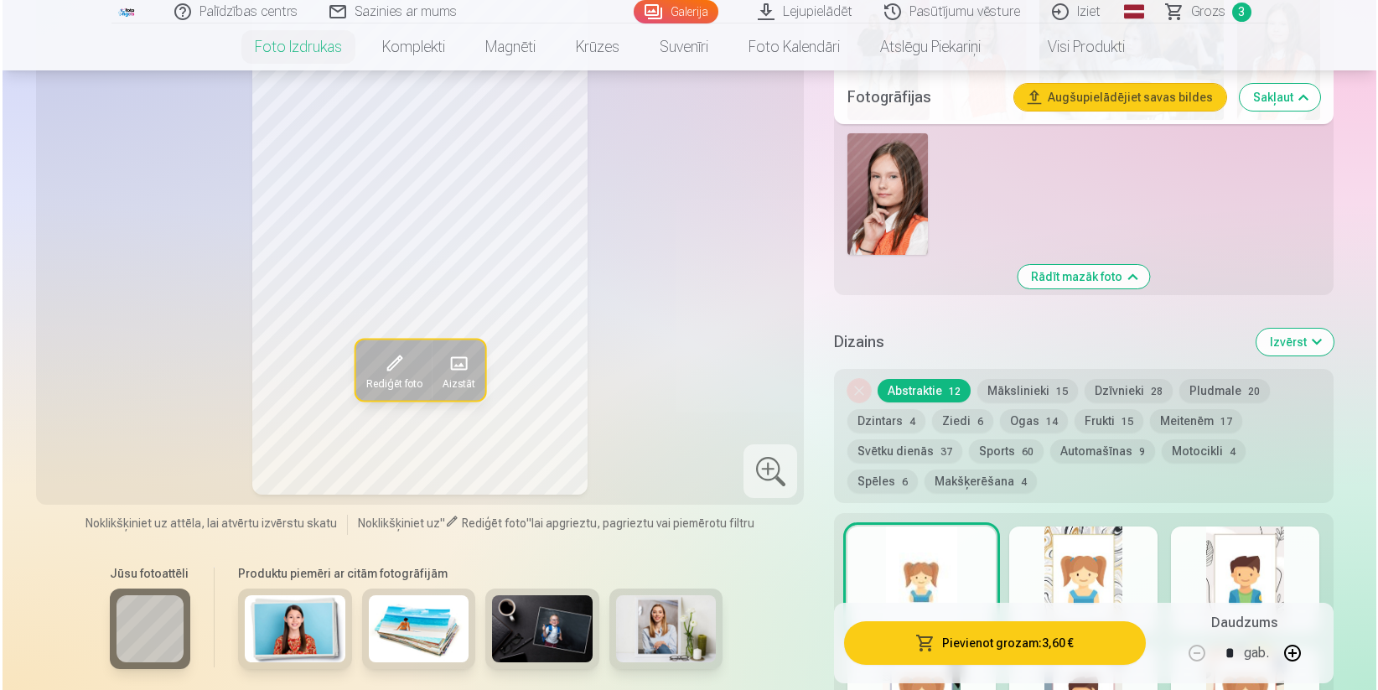
scroll to position [1431, 0]
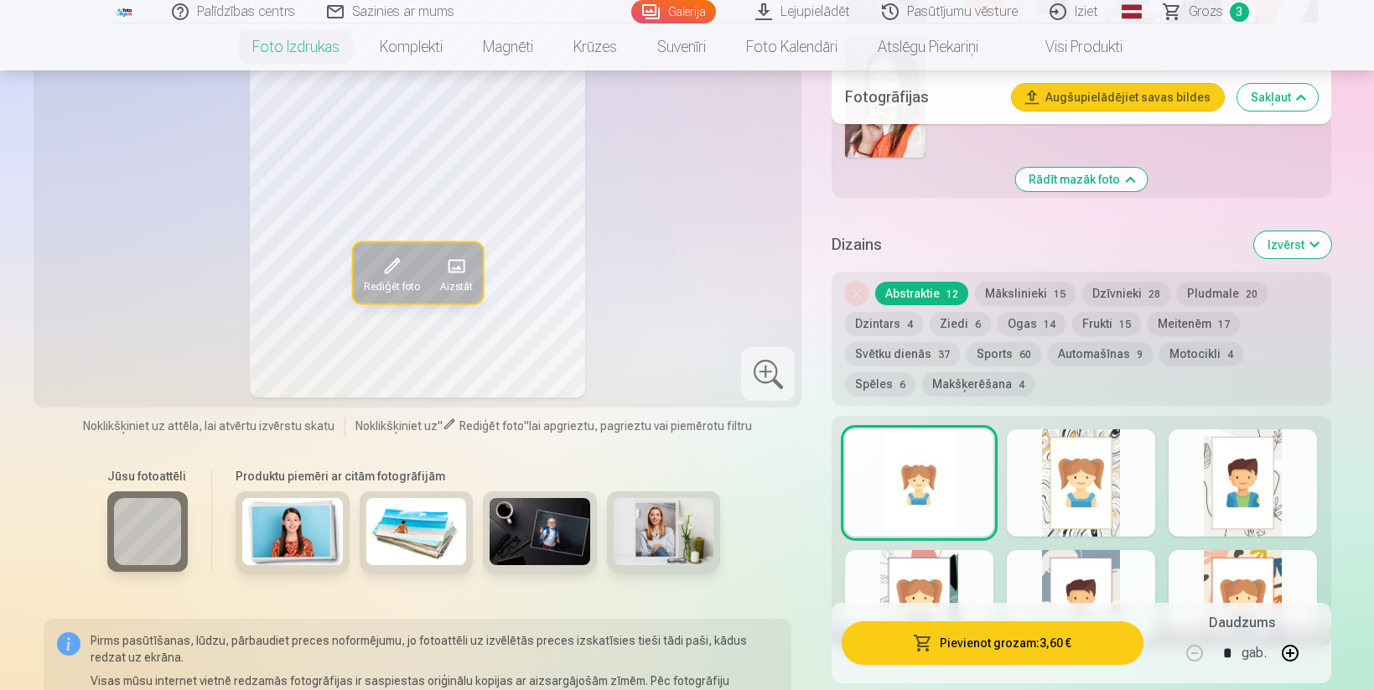
click at [943, 645] on button "Pievienot grozam : 3,60 €" at bounding box center [992, 643] width 301 height 44
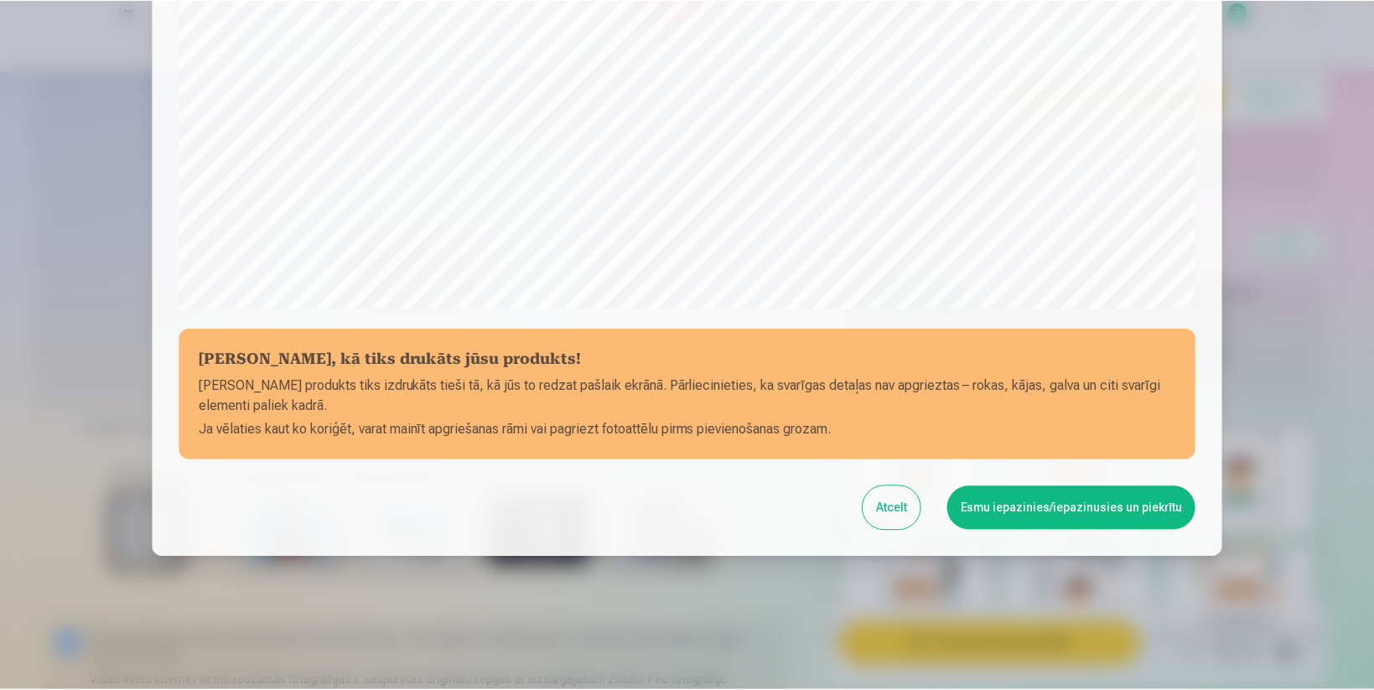
scroll to position [517, 0]
click at [1003, 507] on button "Esmu iepazinies/iepazinusies un piekrītu" at bounding box center [1074, 507] width 249 height 44
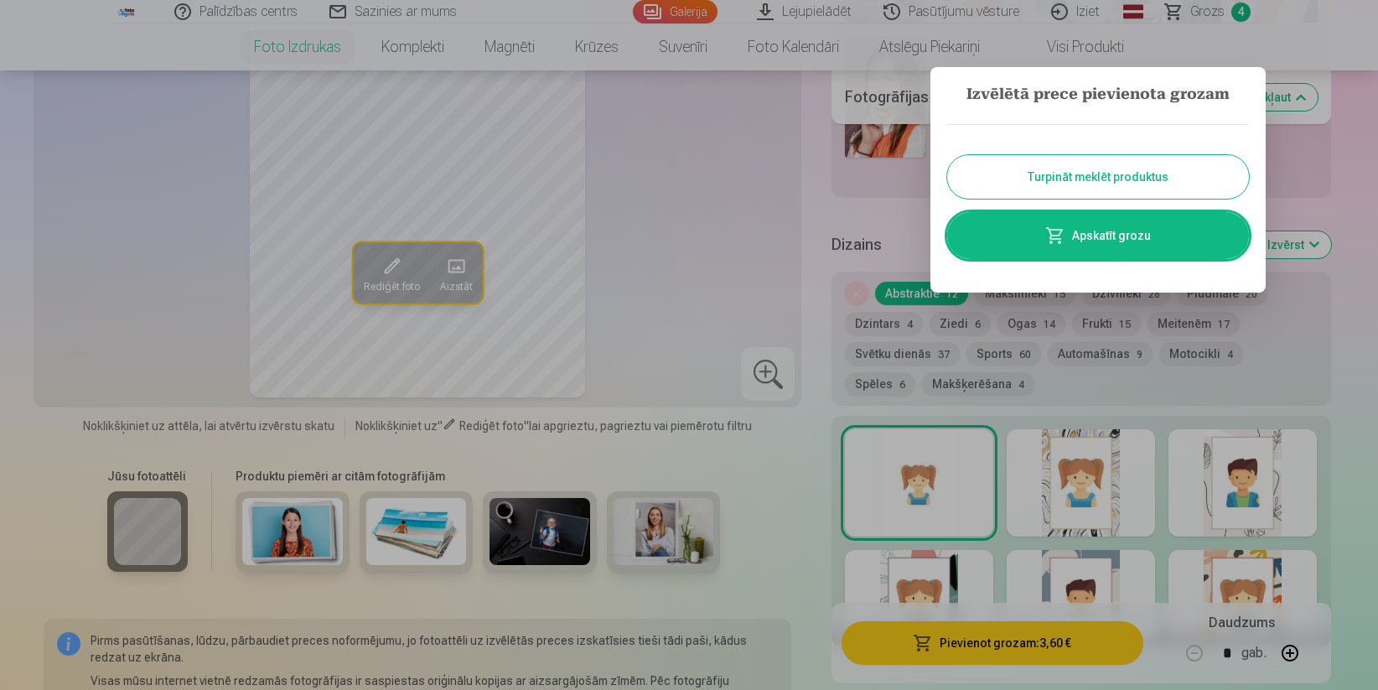
click at [1121, 181] on button "Turpināt meklēt produktus" at bounding box center [1098, 177] width 302 height 44
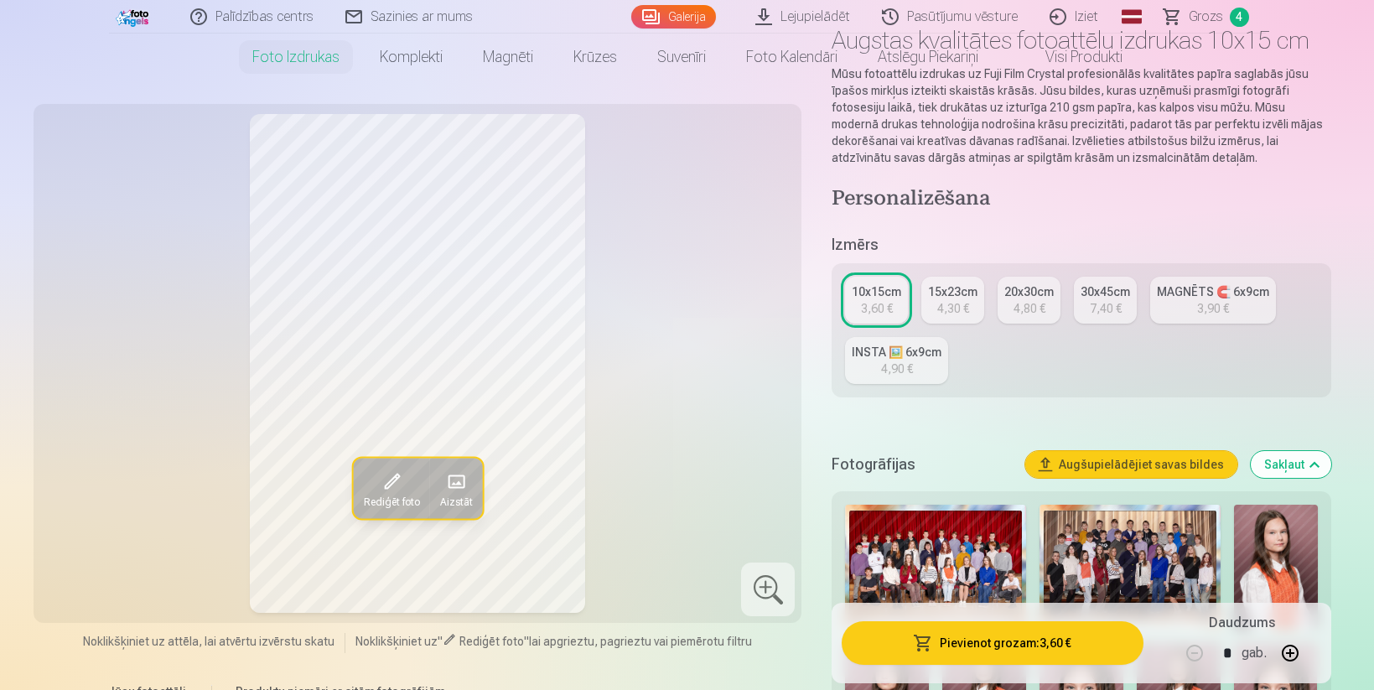
scroll to position [0, 0]
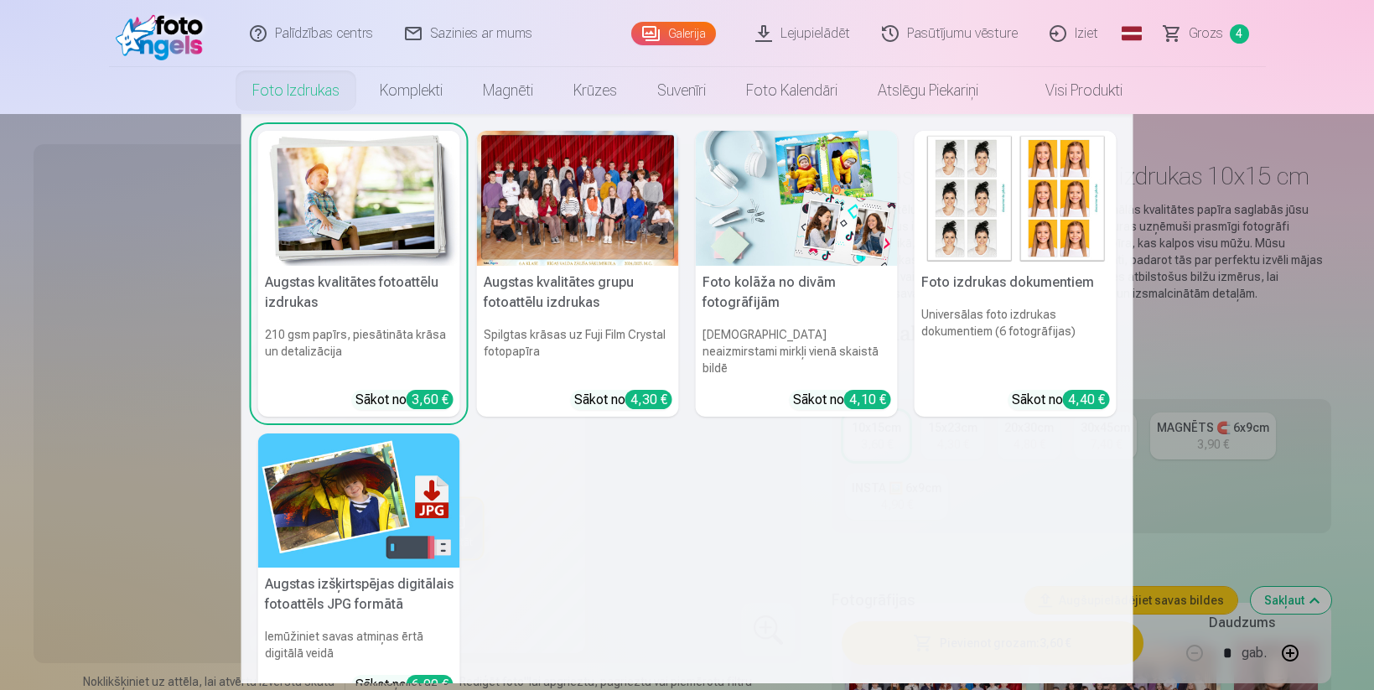
click at [285, 85] on link "Foto izdrukas" at bounding box center [295, 90] width 127 height 47
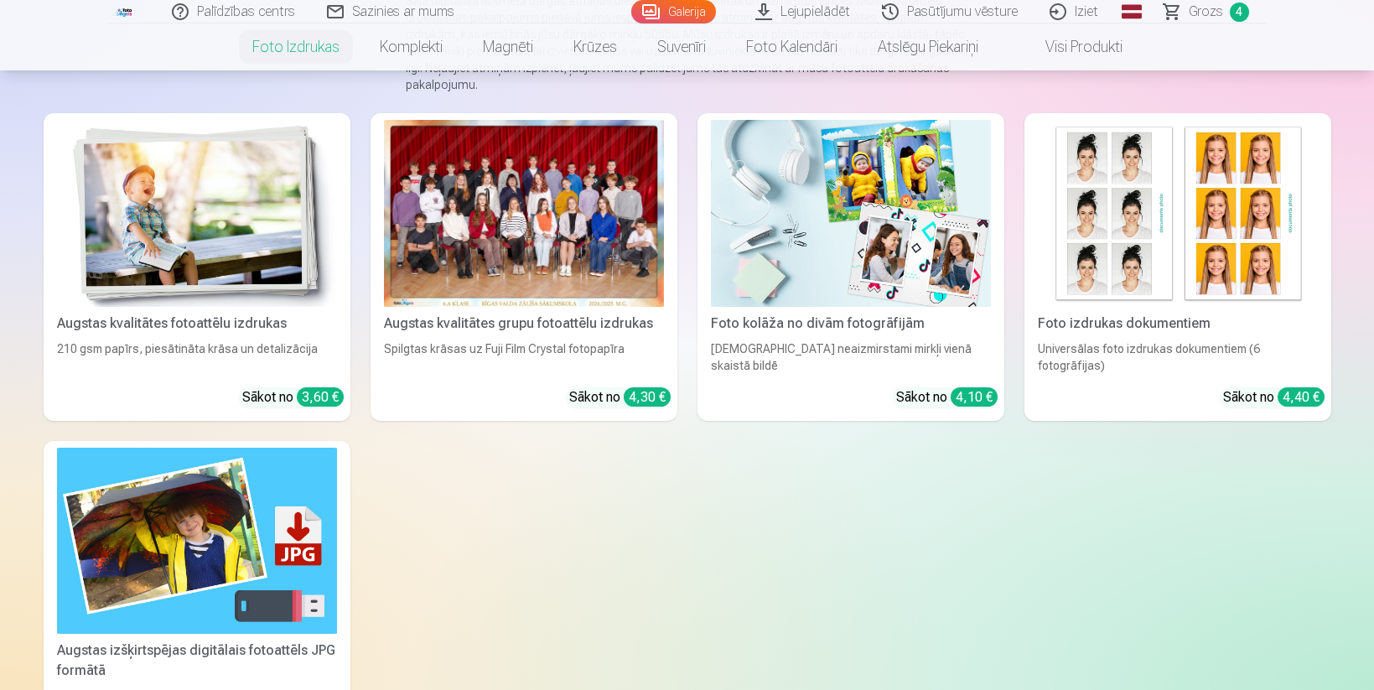
scroll to position [210, 0]
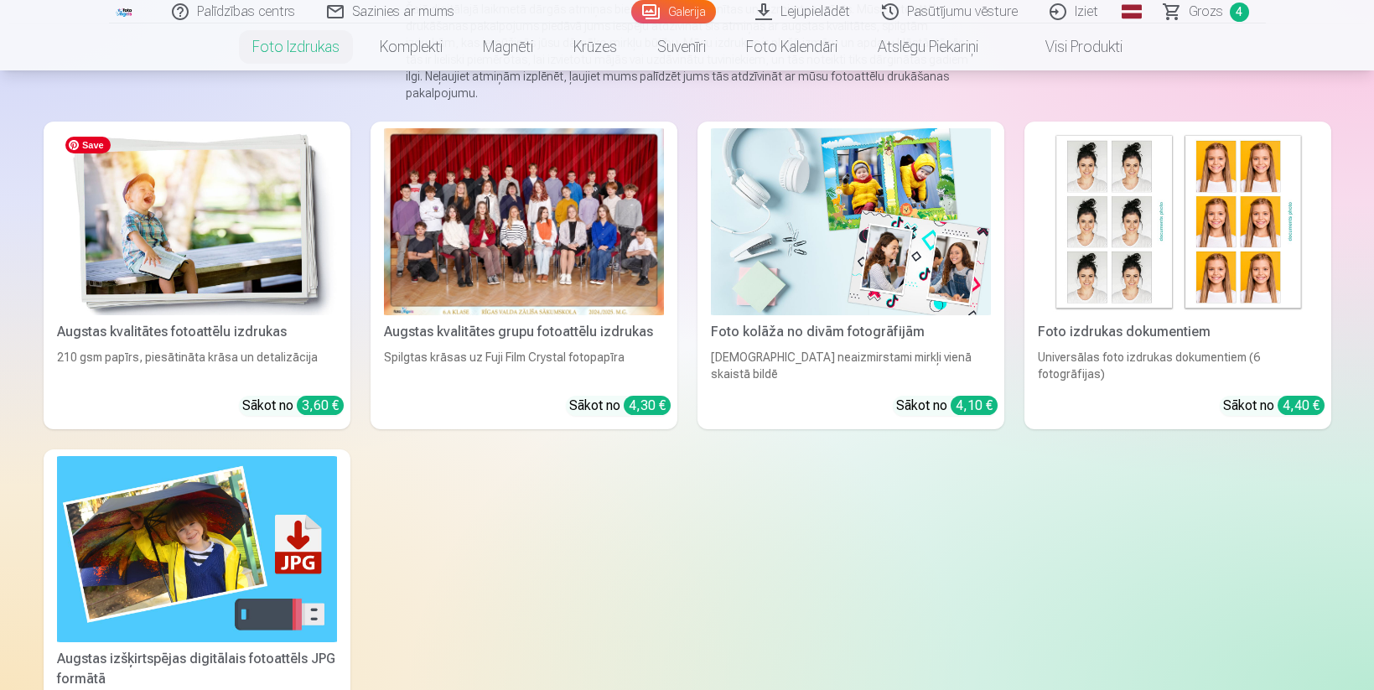
click at [282, 258] on img at bounding box center [197, 221] width 280 height 187
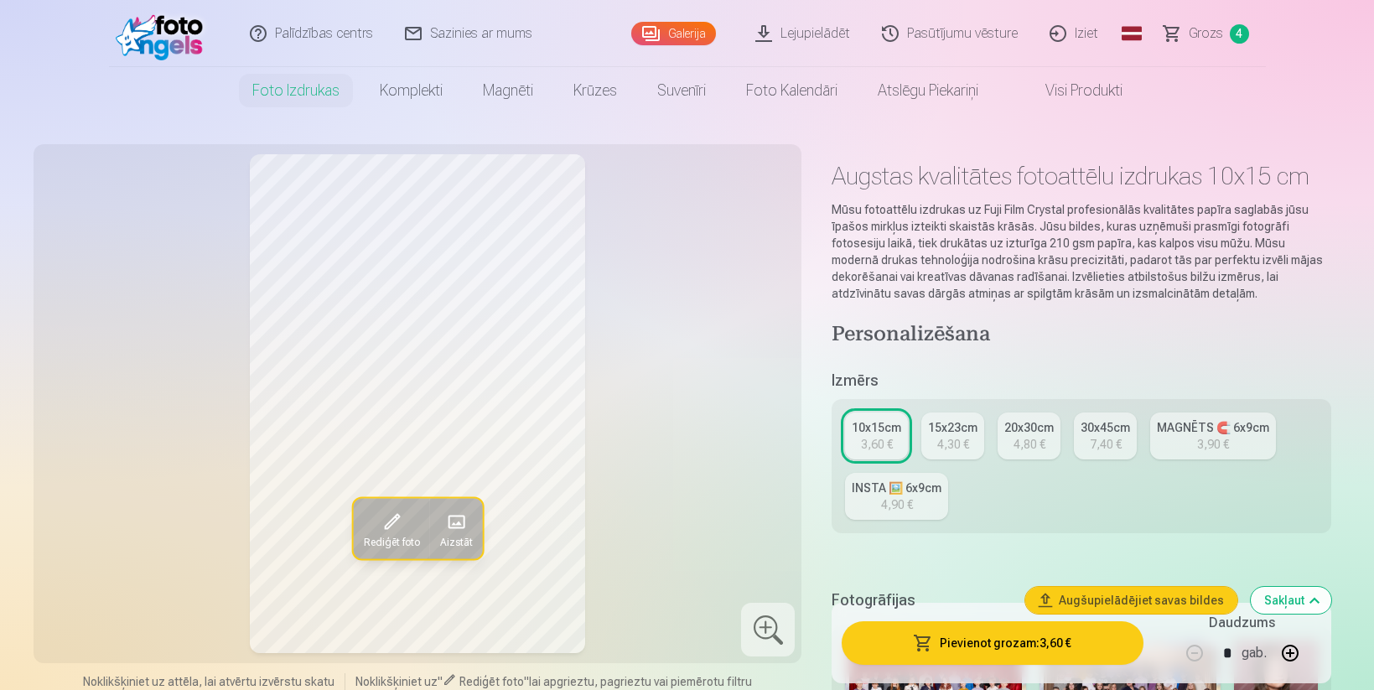
click at [1197, 32] on span "Grozs" at bounding box center [1206, 33] width 34 height 20
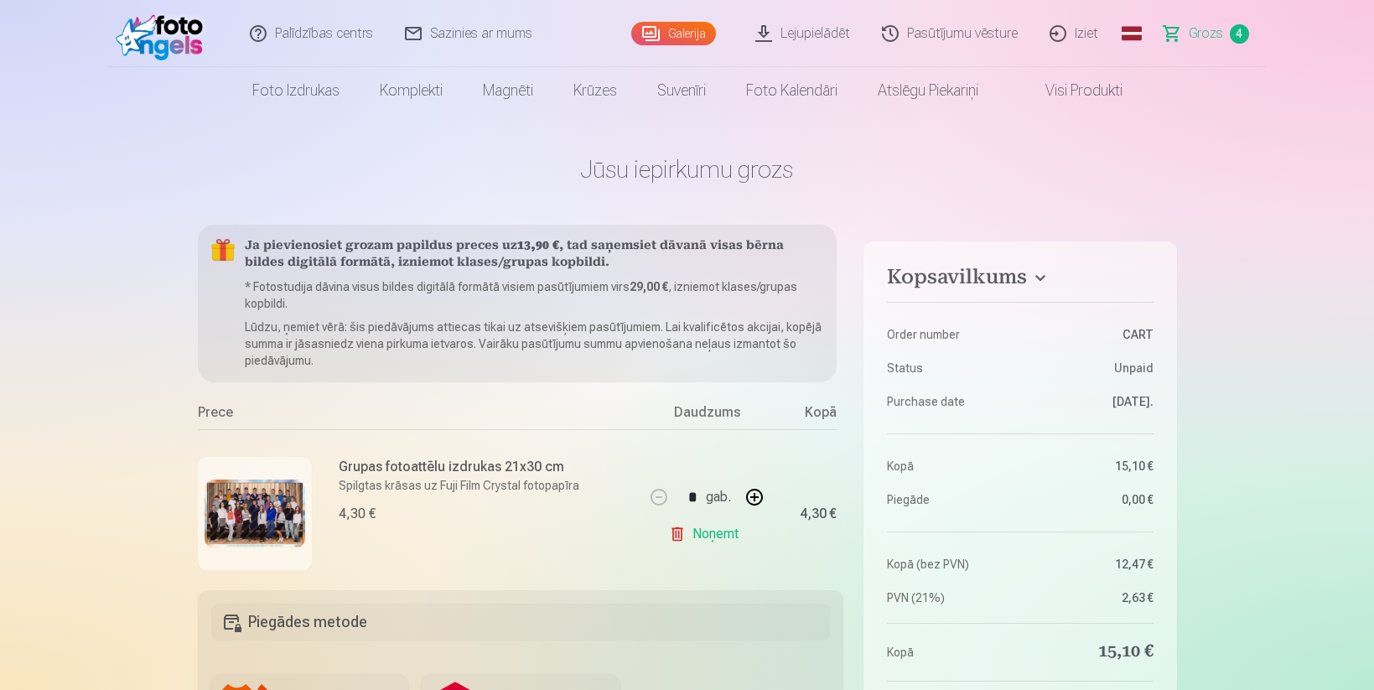
click at [1036, 275] on h4 "Kopsavilkums" at bounding box center [1020, 280] width 266 height 30
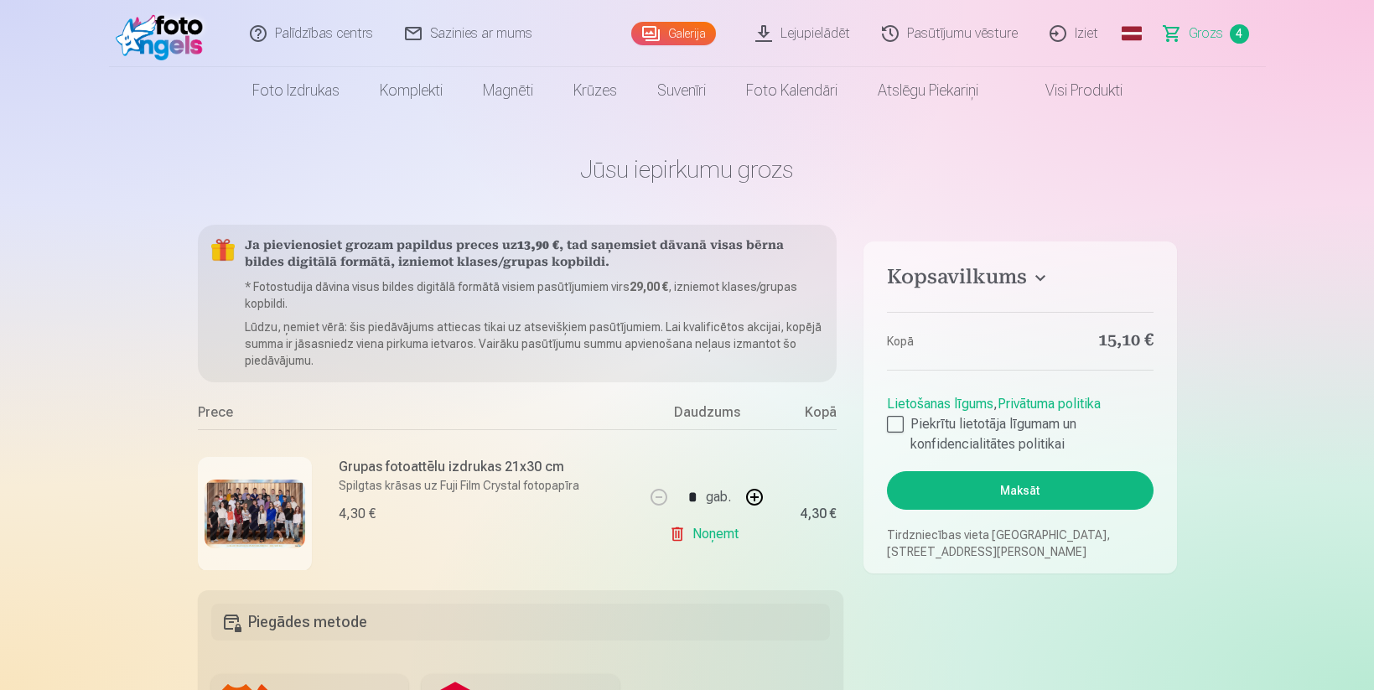
click at [1039, 276] on h4 "Kopsavilkums" at bounding box center [1020, 280] width 266 height 30
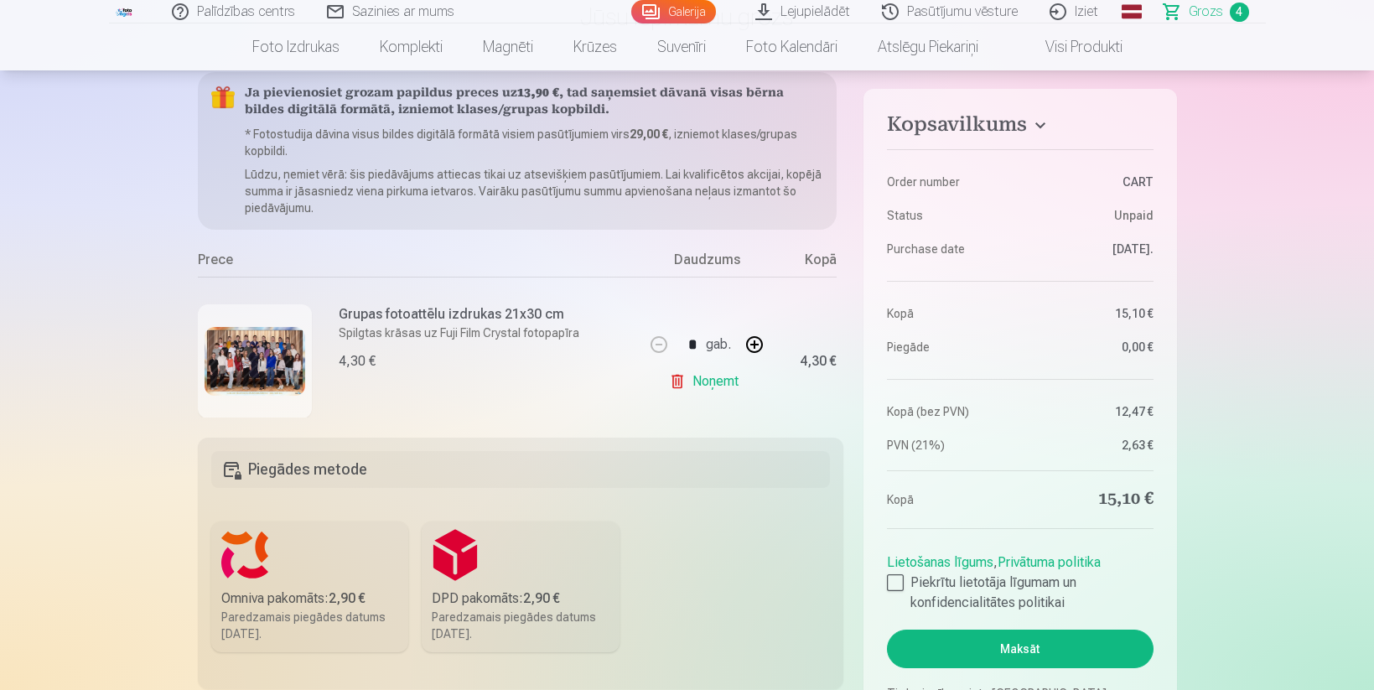
scroll to position [154, 0]
drag, startPoint x: 438, startPoint y: 416, endPoint x: 515, endPoint y: 412, distance: 77.2
click at [515, 412] on div "Kopsavilkums Order number CART Status Unpaid Purchase date 8.09.2025. Kopā 15,1…" at bounding box center [687, 531] width 979 height 922
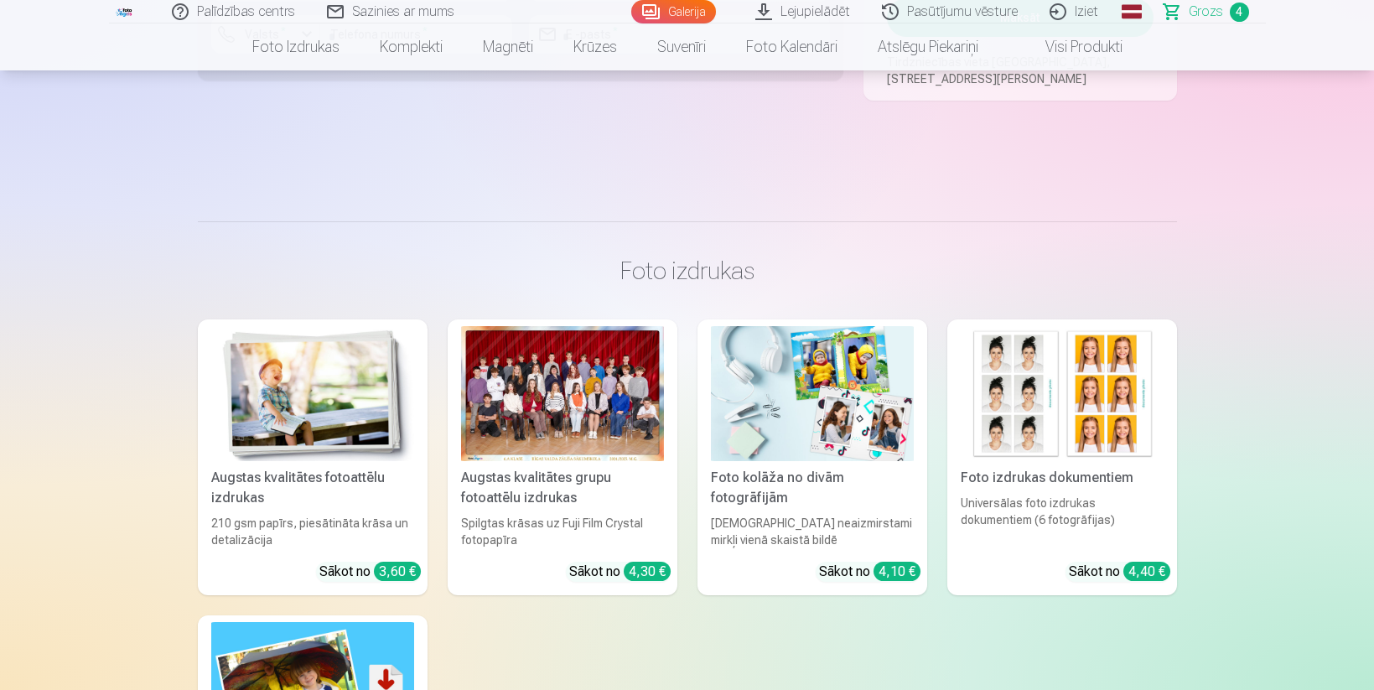
scroll to position [0, 0]
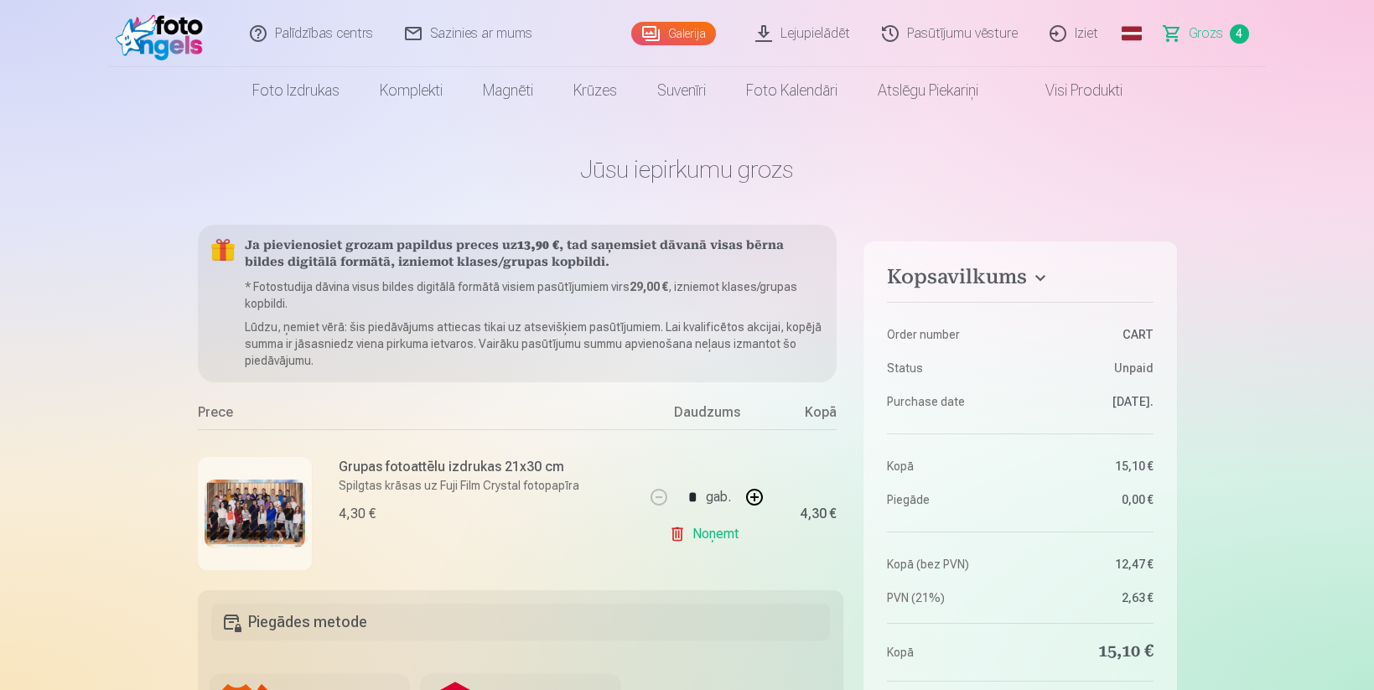
click at [1192, 31] on span "Grozs" at bounding box center [1206, 33] width 34 height 20
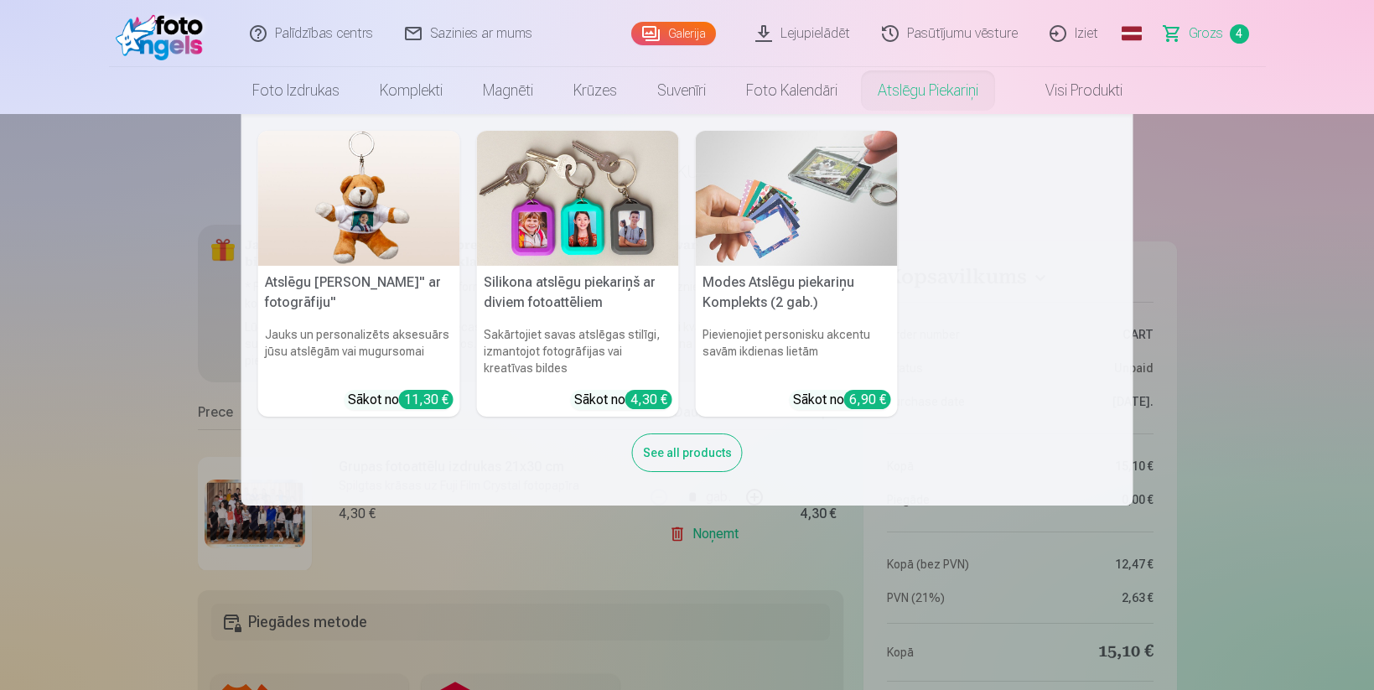
click at [912, 93] on link "Atslēgu piekariņi" at bounding box center [927, 90] width 141 height 47
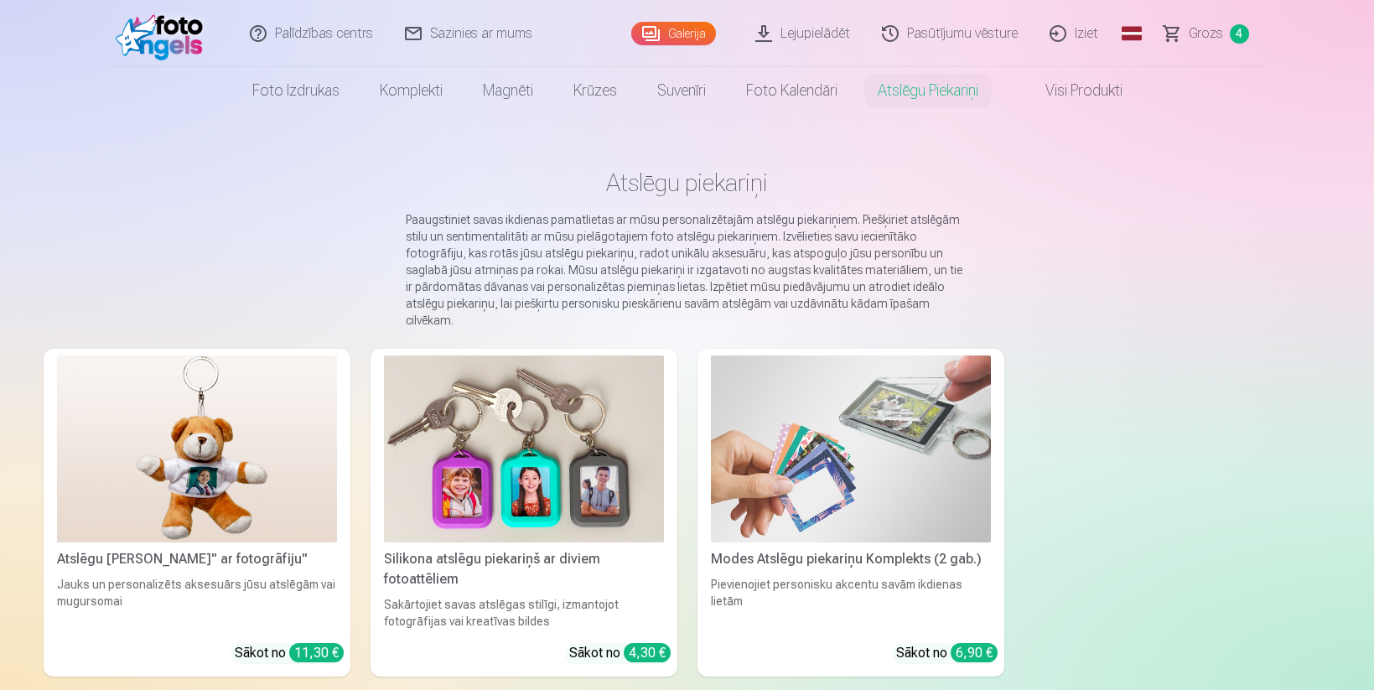
click at [1225, 27] on link "Grozs 4" at bounding box center [1206, 33] width 117 height 67
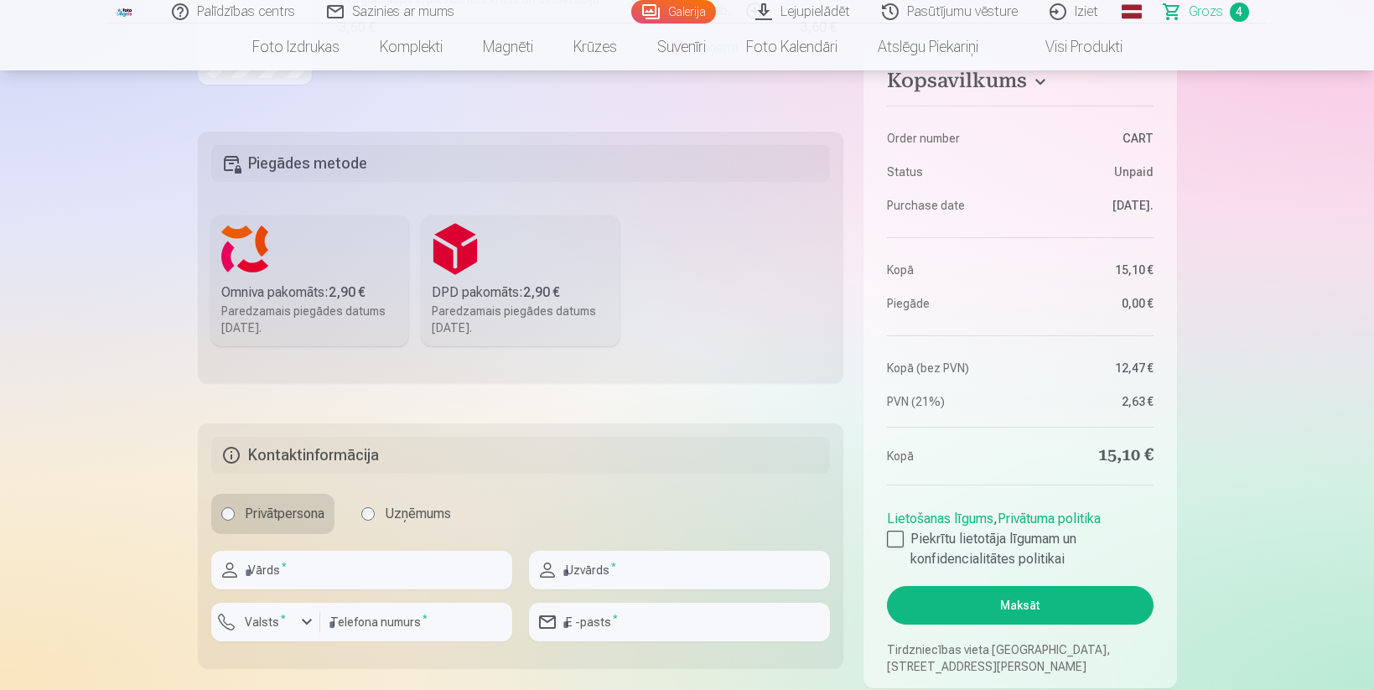
scroll to position [461, 0]
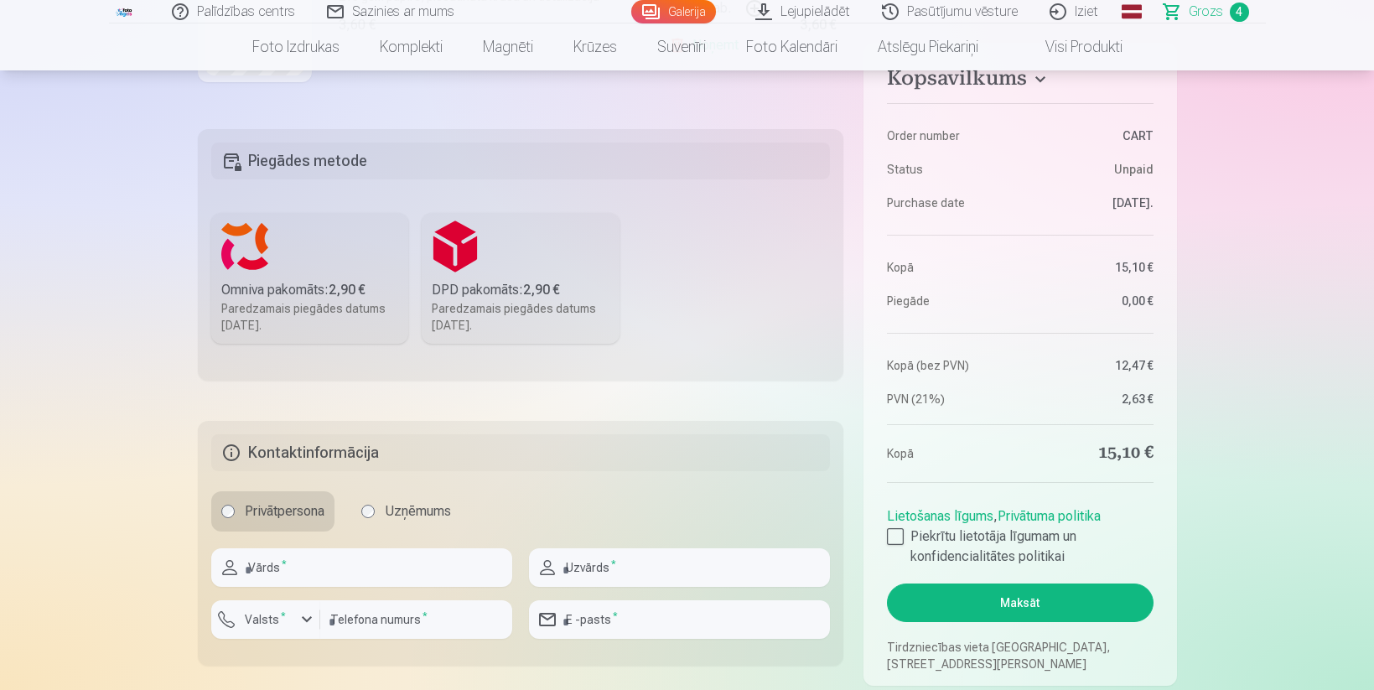
click at [287, 262] on label "Omniva pakomāts : 2,90 € Paredzamais piegādes datums 27.09.2025." at bounding box center [310, 278] width 198 height 131
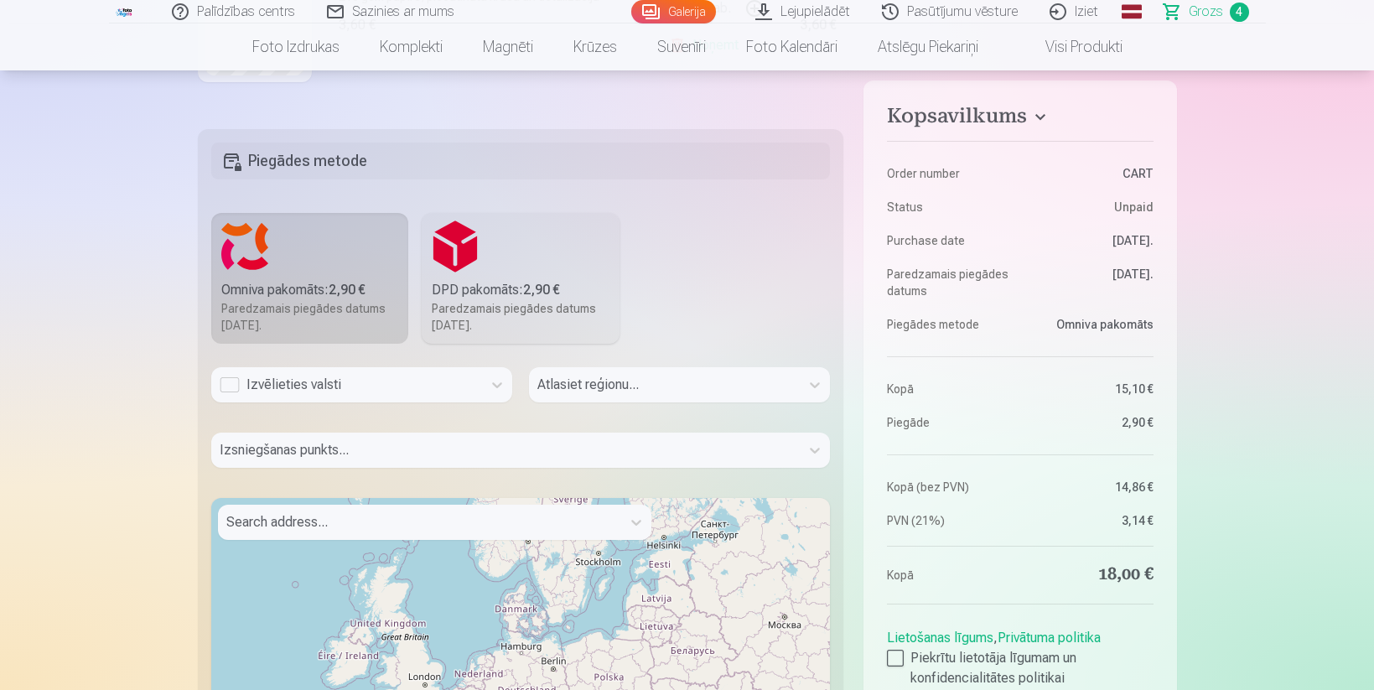
scroll to position [522, 0]
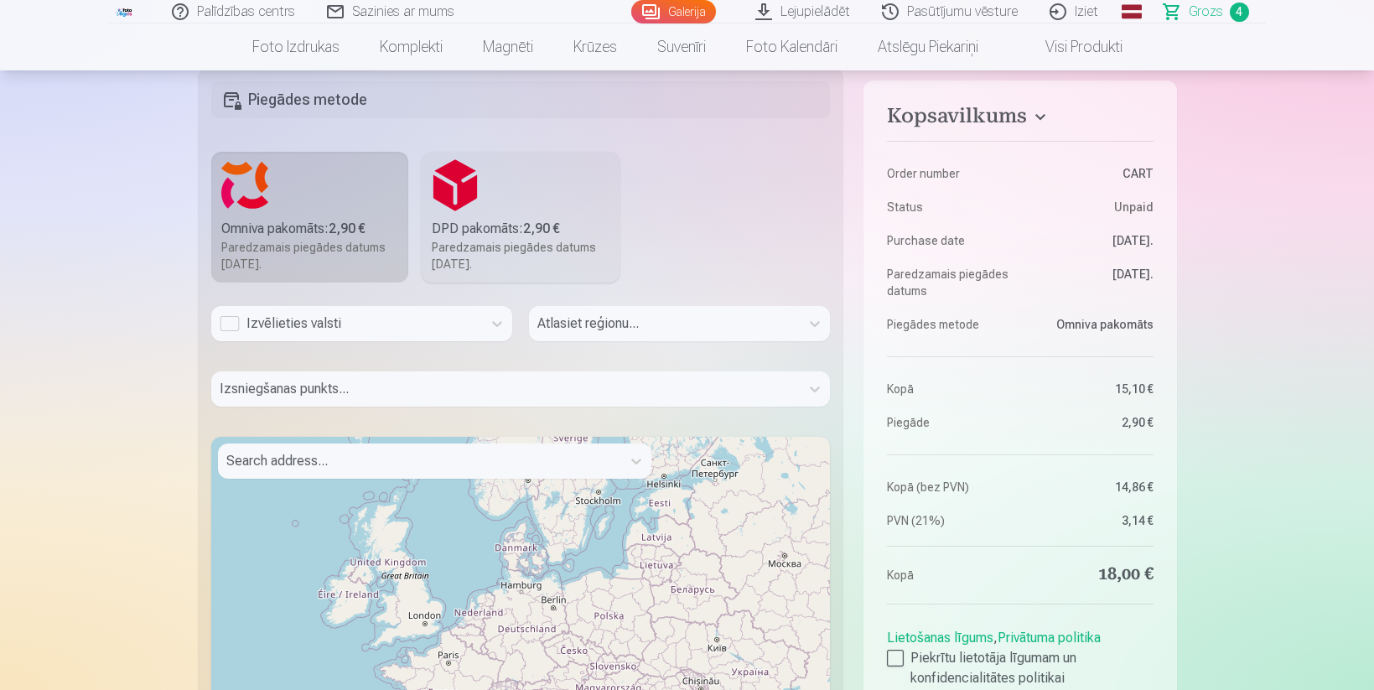
click at [230, 323] on div "Izvēlieties valsti" at bounding box center [347, 323] width 254 height 20
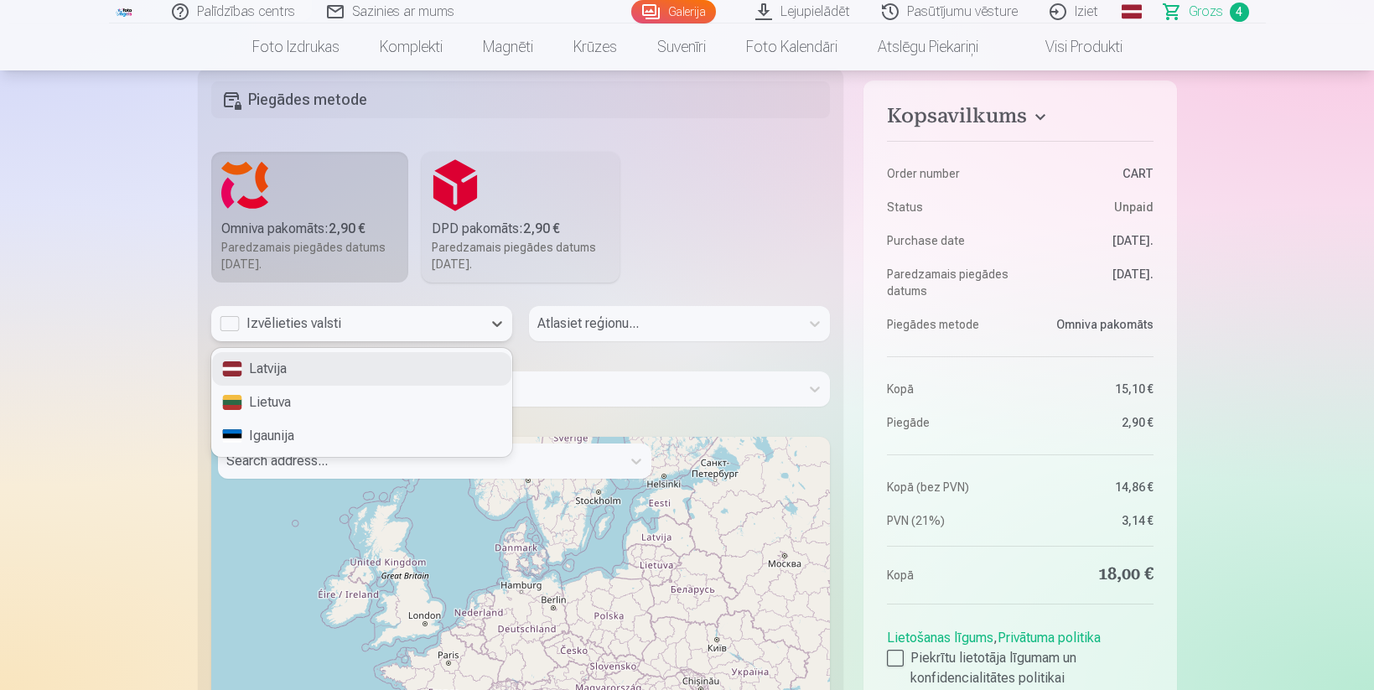
click at [259, 367] on div "Latvija" at bounding box center [361, 369] width 299 height 34
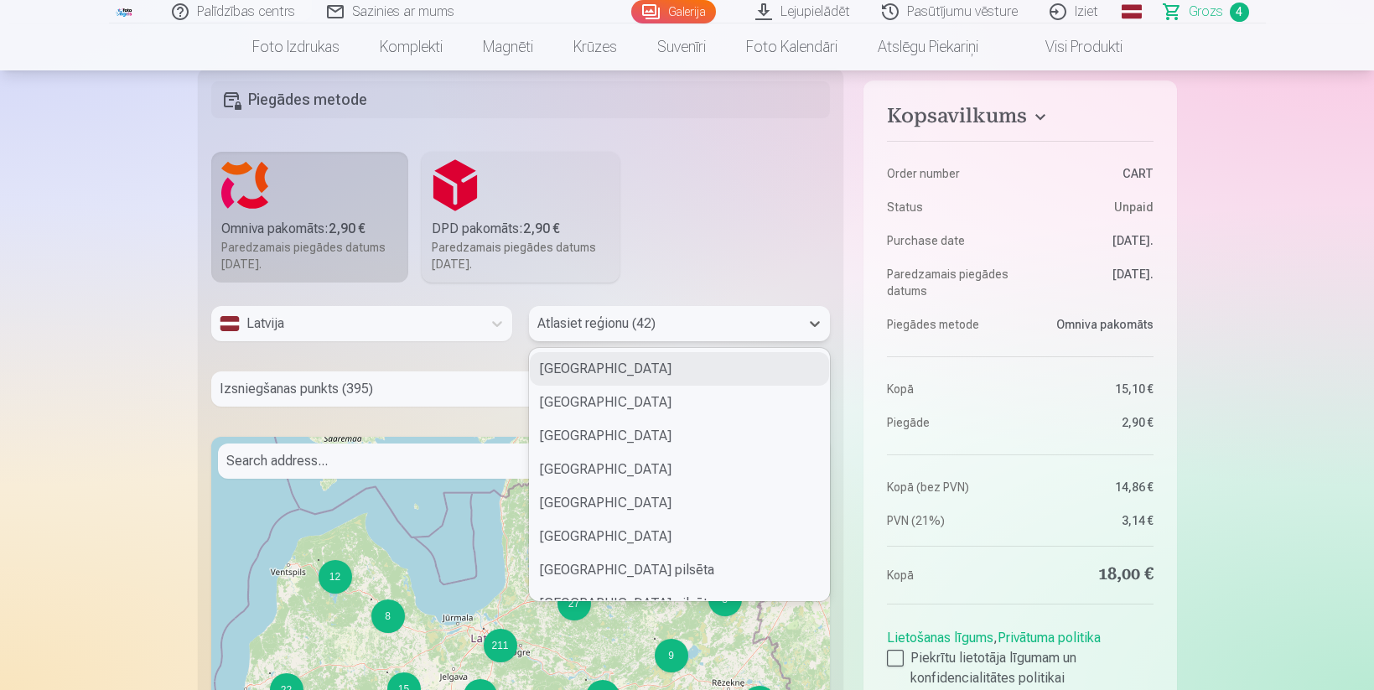
click at [583, 326] on div at bounding box center [664, 323] width 254 height 23
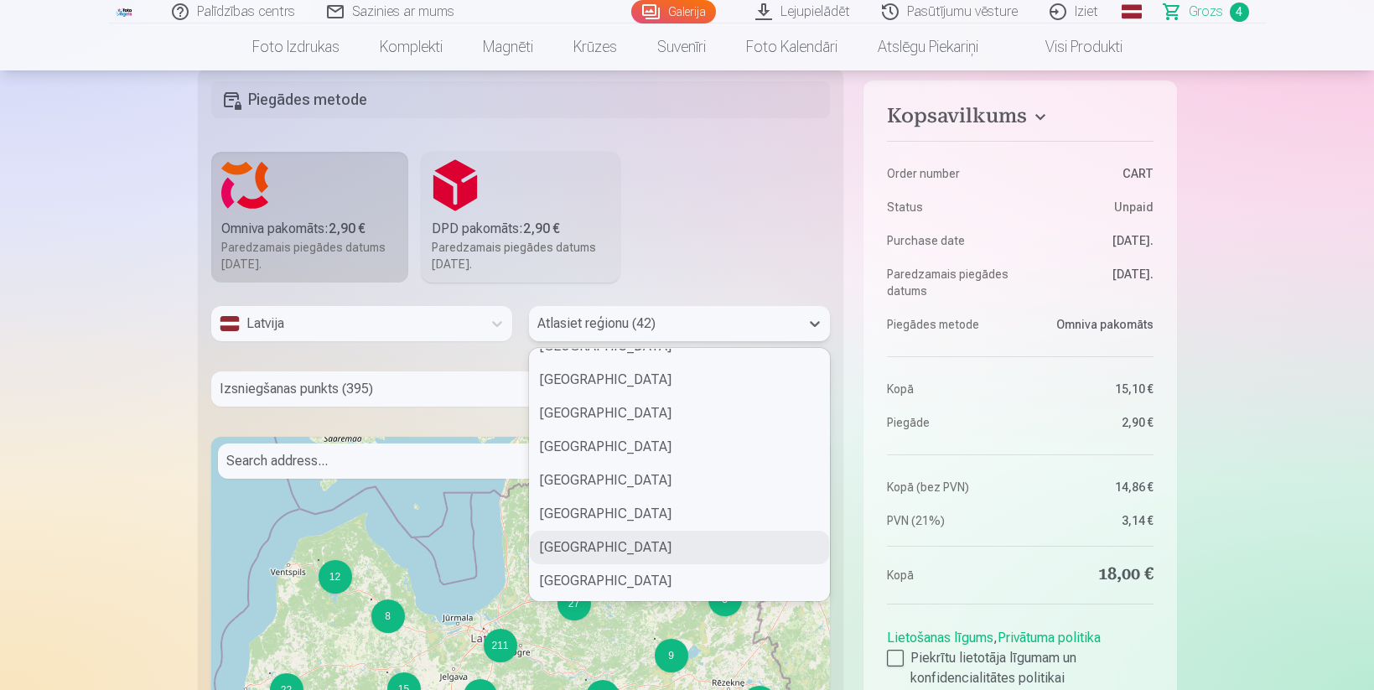
scroll to position [925, 0]
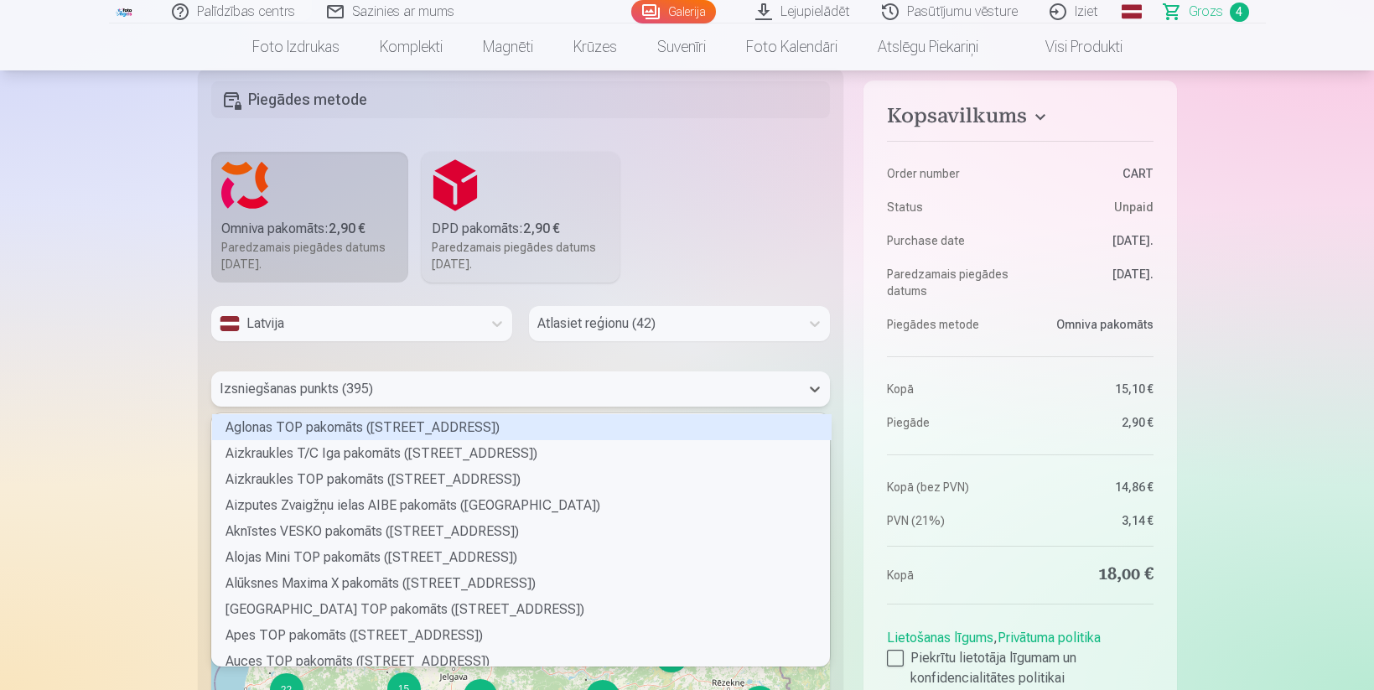
click at [318, 399] on div at bounding box center [506, 388] width 572 height 23
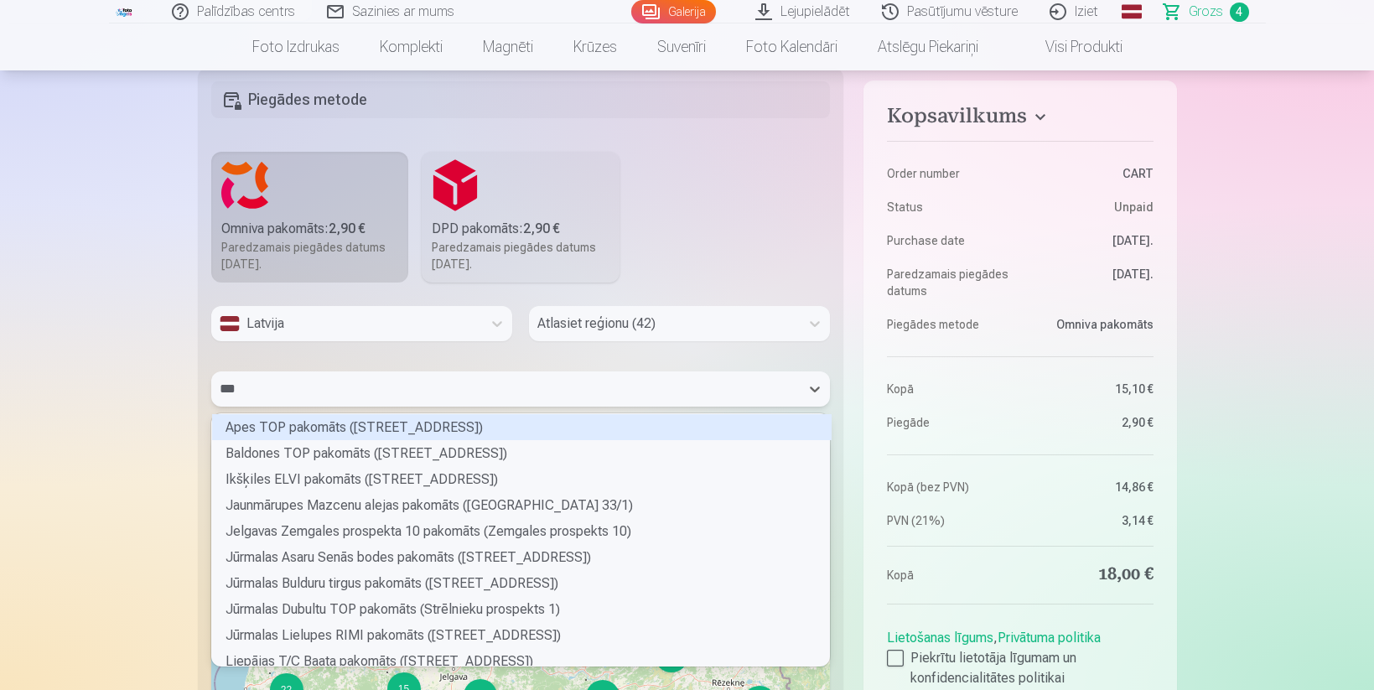
scroll to position [22, 614]
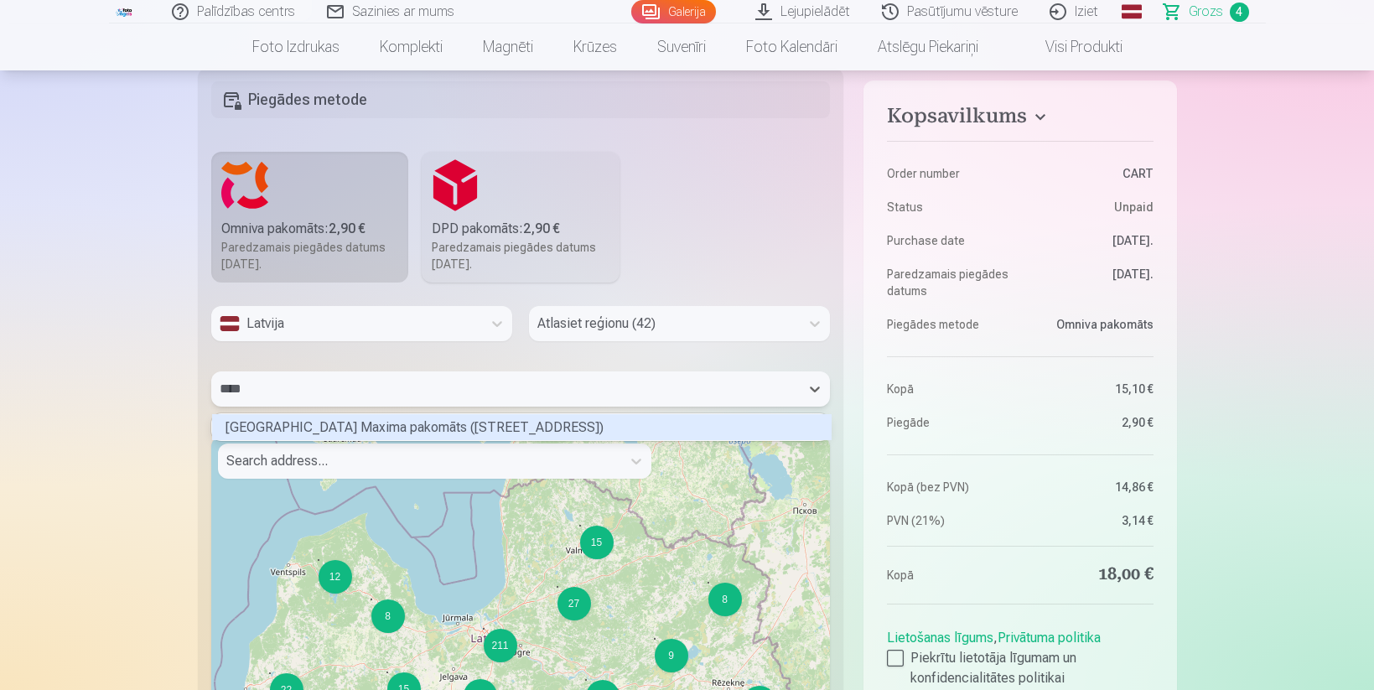
type input "*****"
click at [335, 422] on div "Rīgas Pētersalas ielas Maxima pakomāts (Pētersalas iela 18B)" at bounding box center [521, 427] width 619 height 26
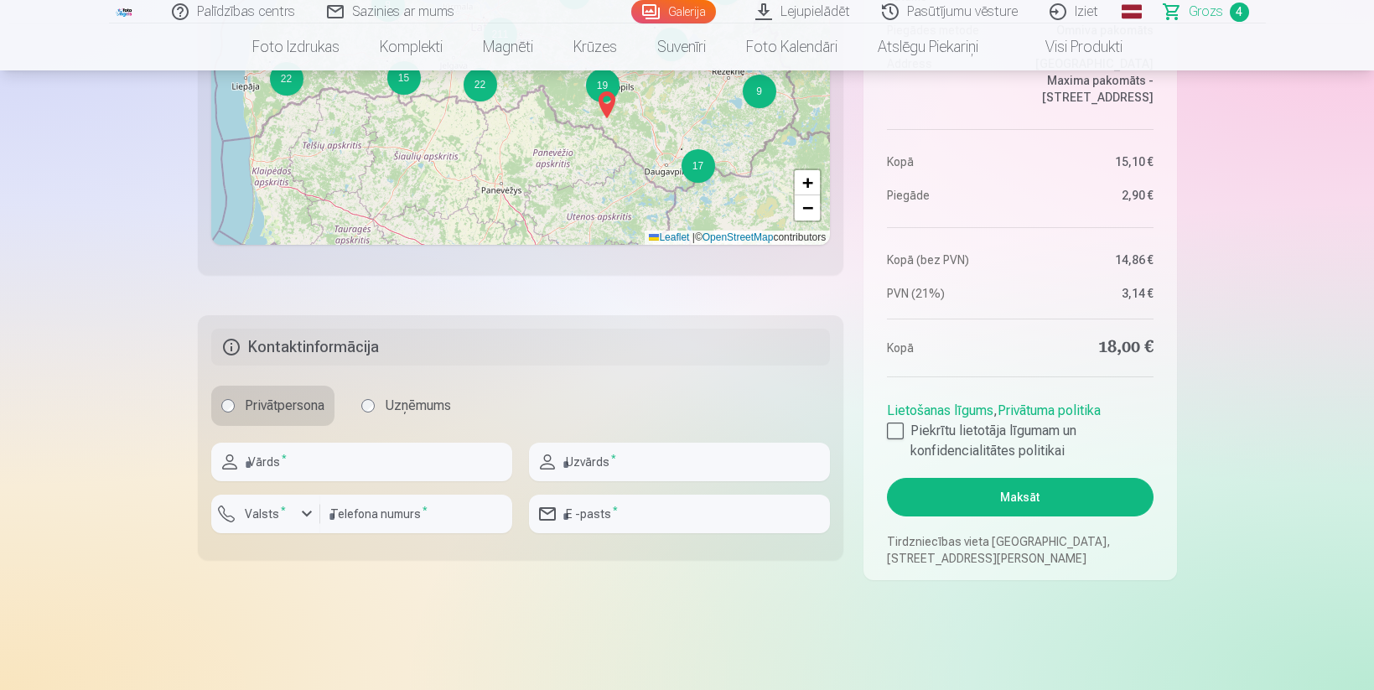
scroll to position [1160, 0]
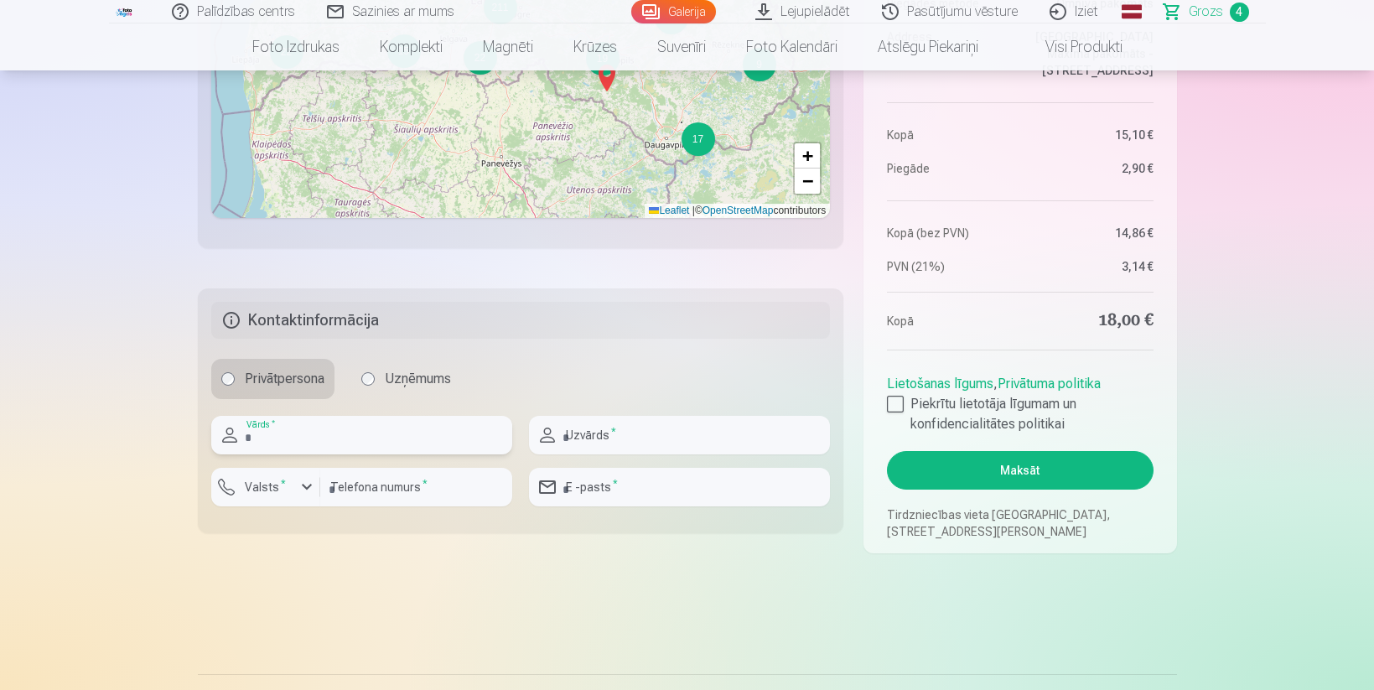
click at [325, 432] on input "text" at bounding box center [361, 435] width 301 height 39
type input "****"
click at [672, 438] on input "text" at bounding box center [679, 435] width 301 height 39
type input "**********"
click at [388, 490] on input "number" at bounding box center [416, 487] width 192 height 39
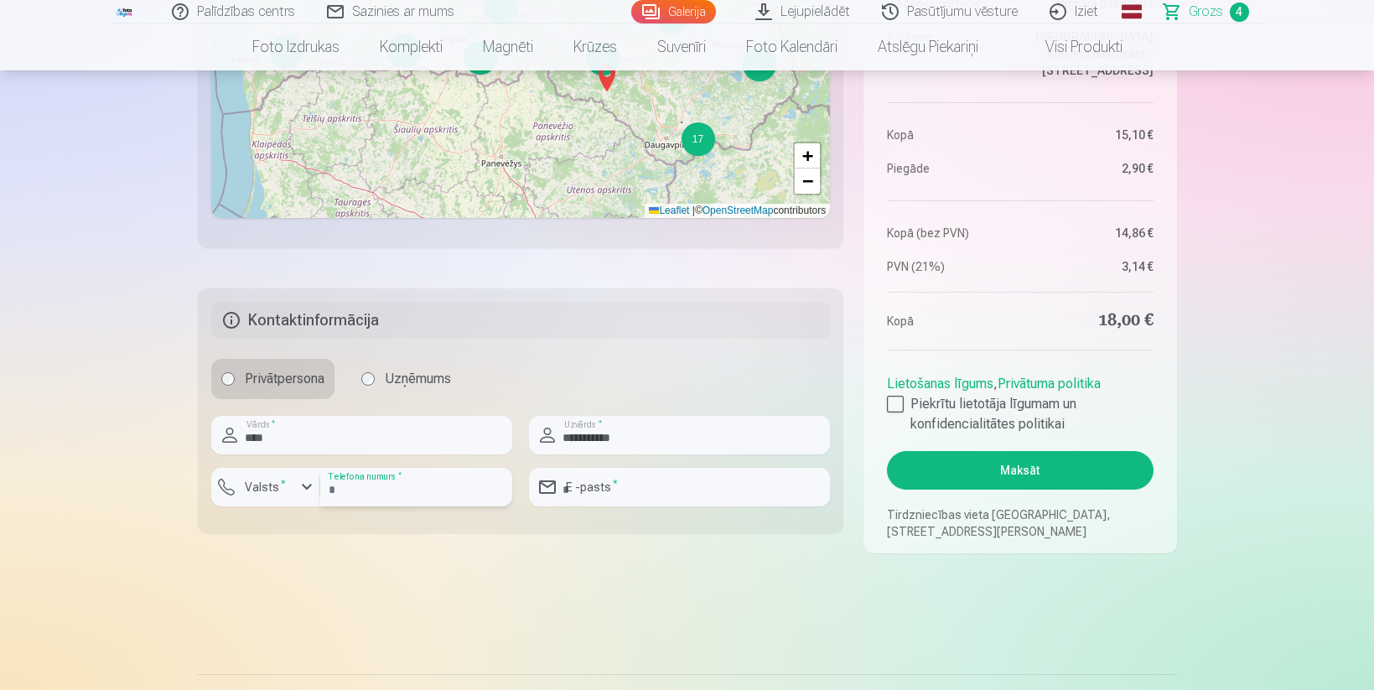
type input "********"
type input "**********"
click at [282, 483] on sup "*" at bounding box center [283, 483] width 5 height 11
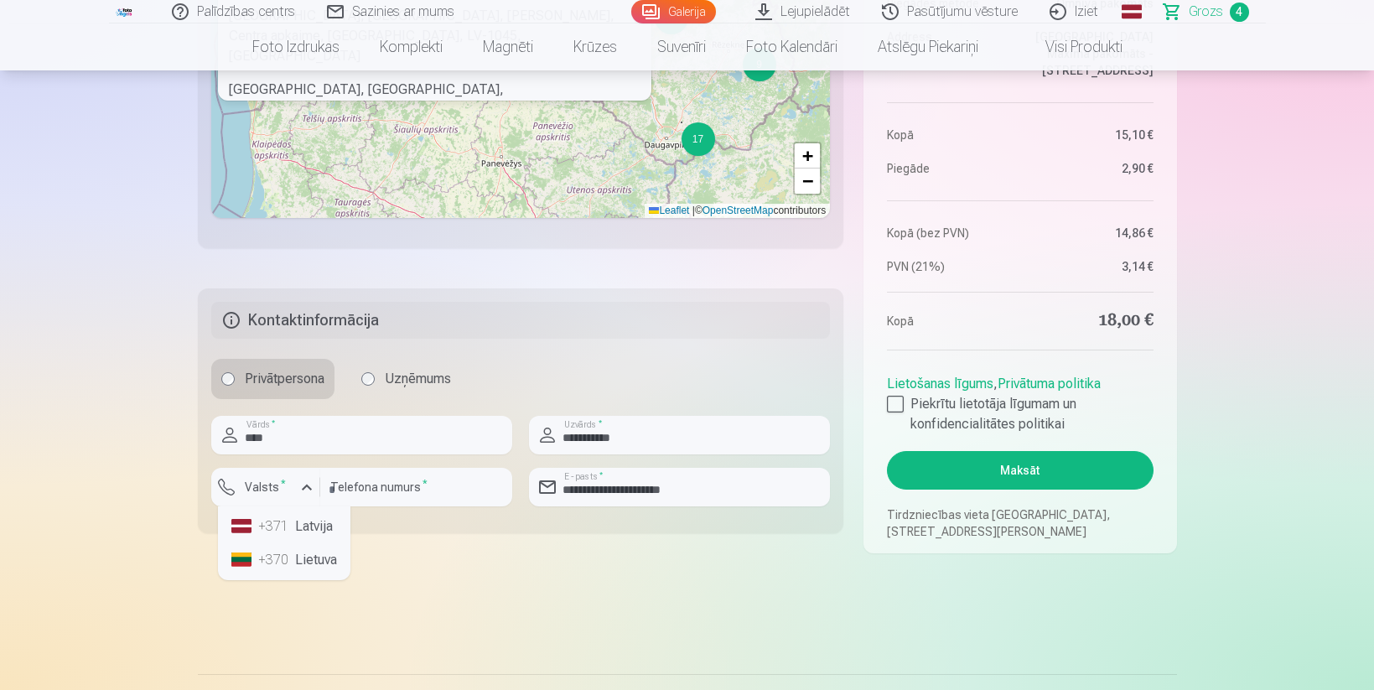
click at [293, 524] on li "+371 Latvija" at bounding box center [284, 527] width 119 height 34
click at [754, 489] on input "**********" at bounding box center [679, 487] width 301 height 39
type input "**********"
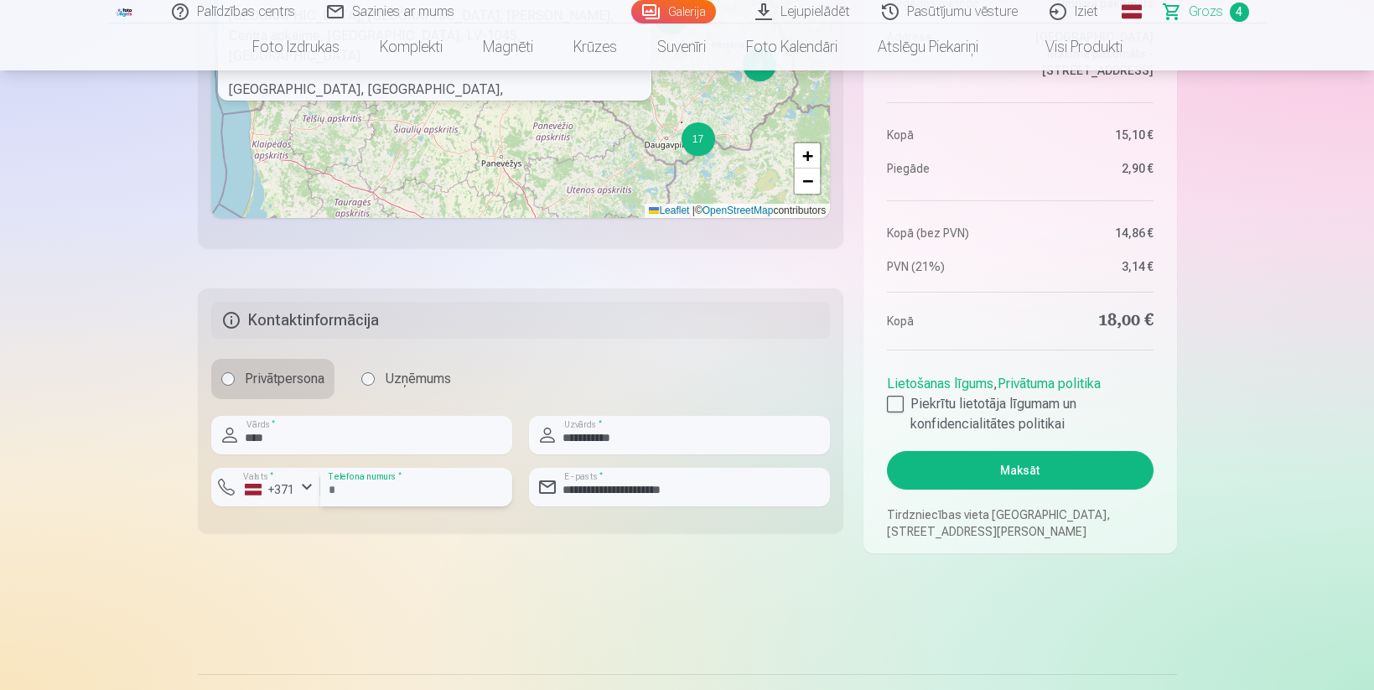
click at [428, 487] on input "********" at bounding box center [416, 487] width 192 height 39
type input "********"
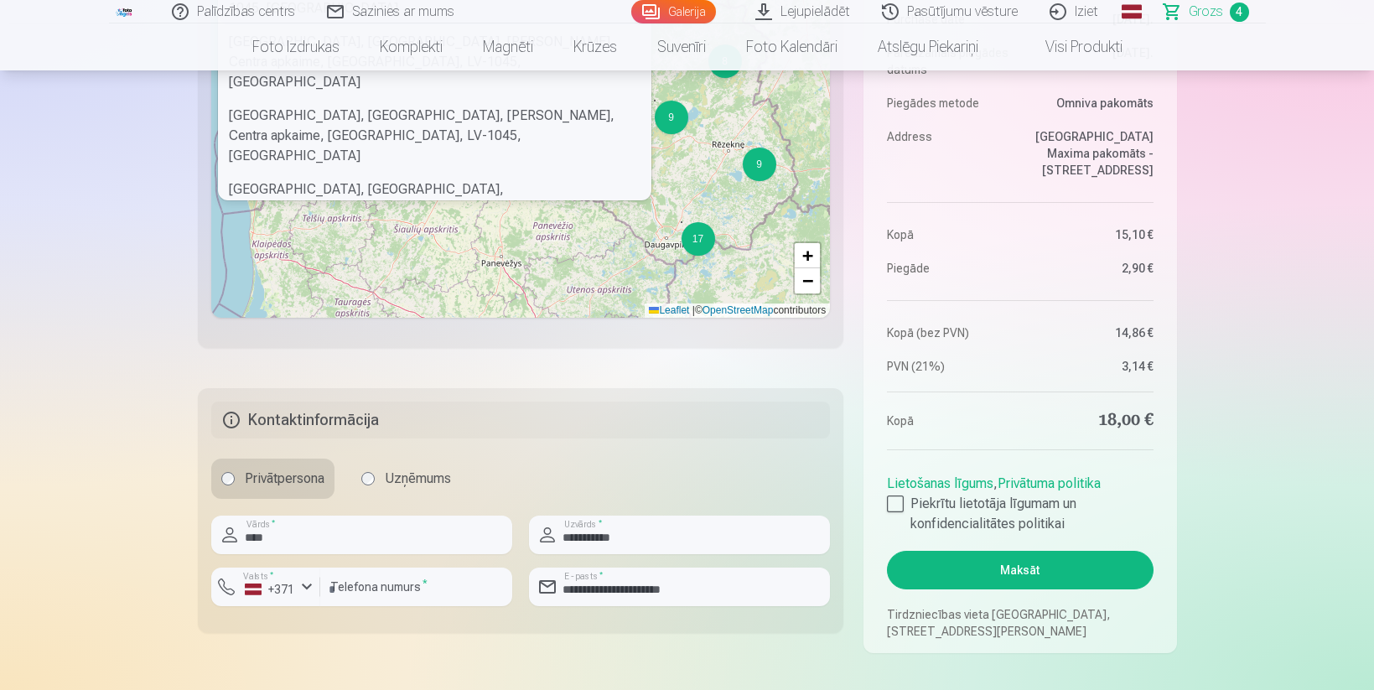
scroll to position [1075, 0]
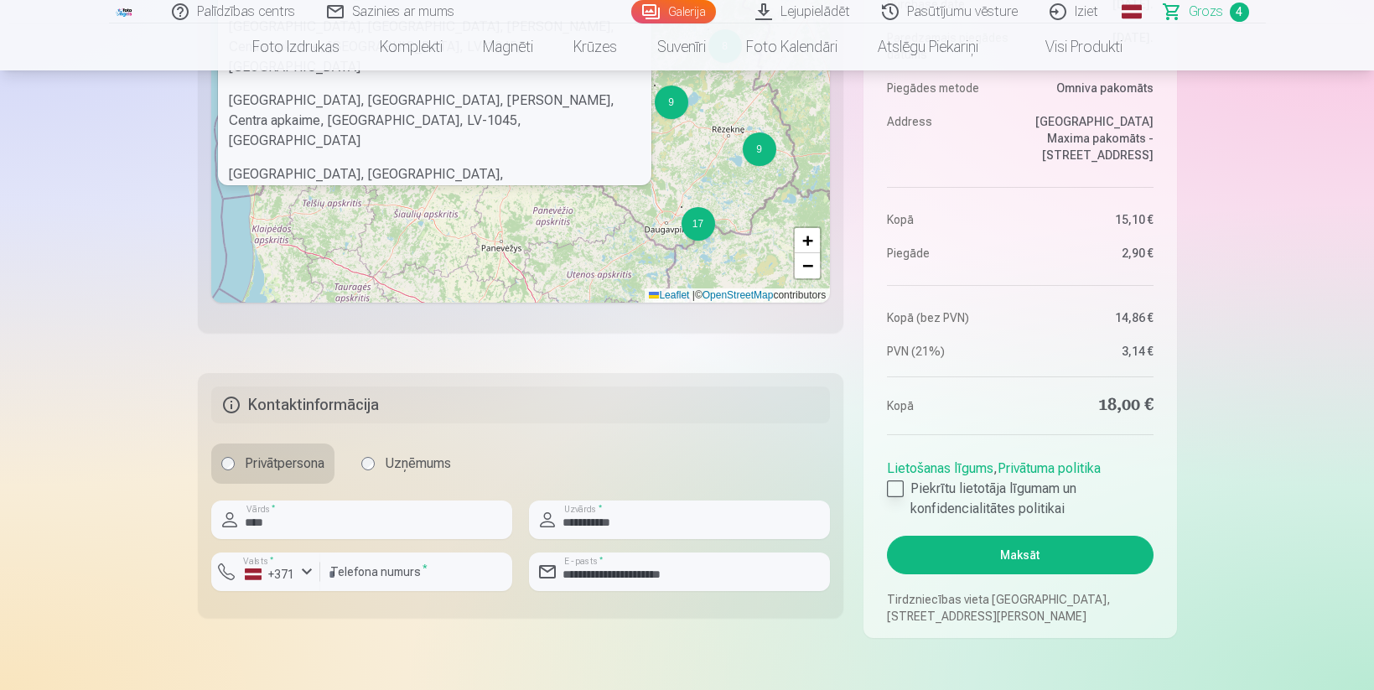
click at [892, 486] on div at bounding box center [895, 488] width 17 height 17
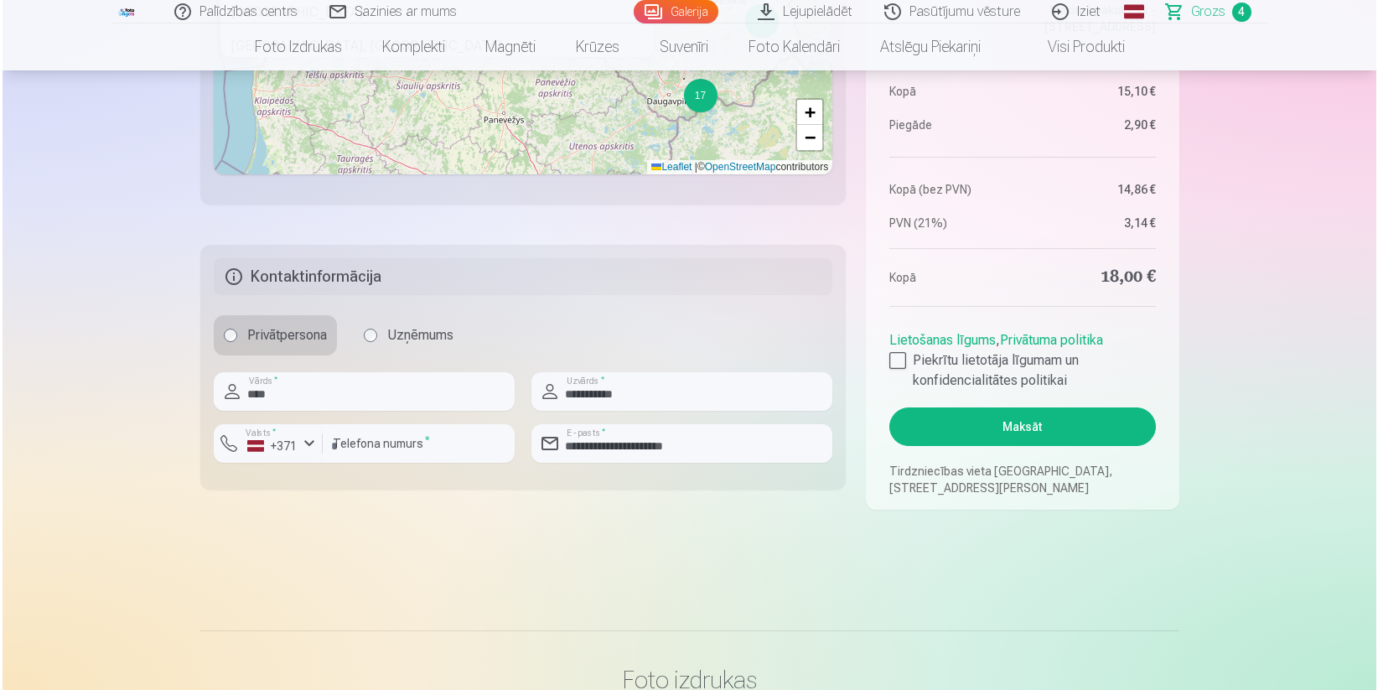
scroll to position [1221, 0]
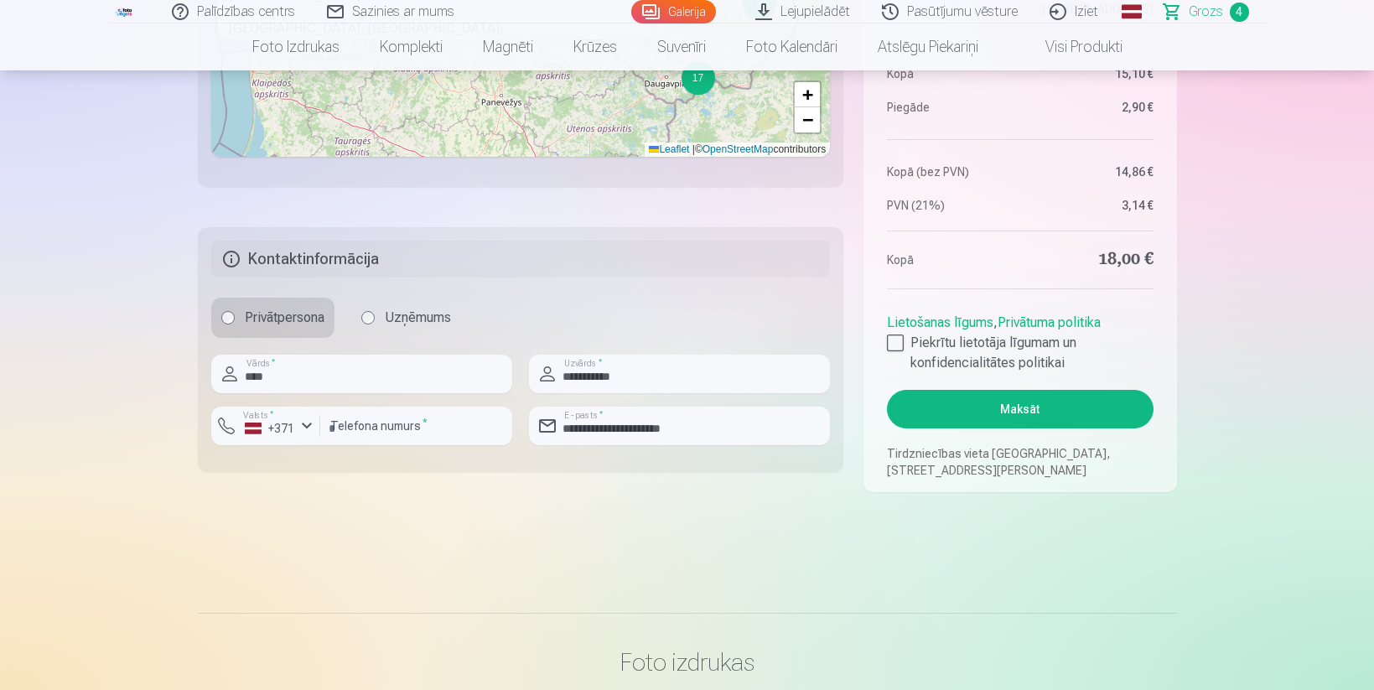
click at [1025, 404] on button "Maksāt" at bounding box center [1020, 409] width 266 height 39
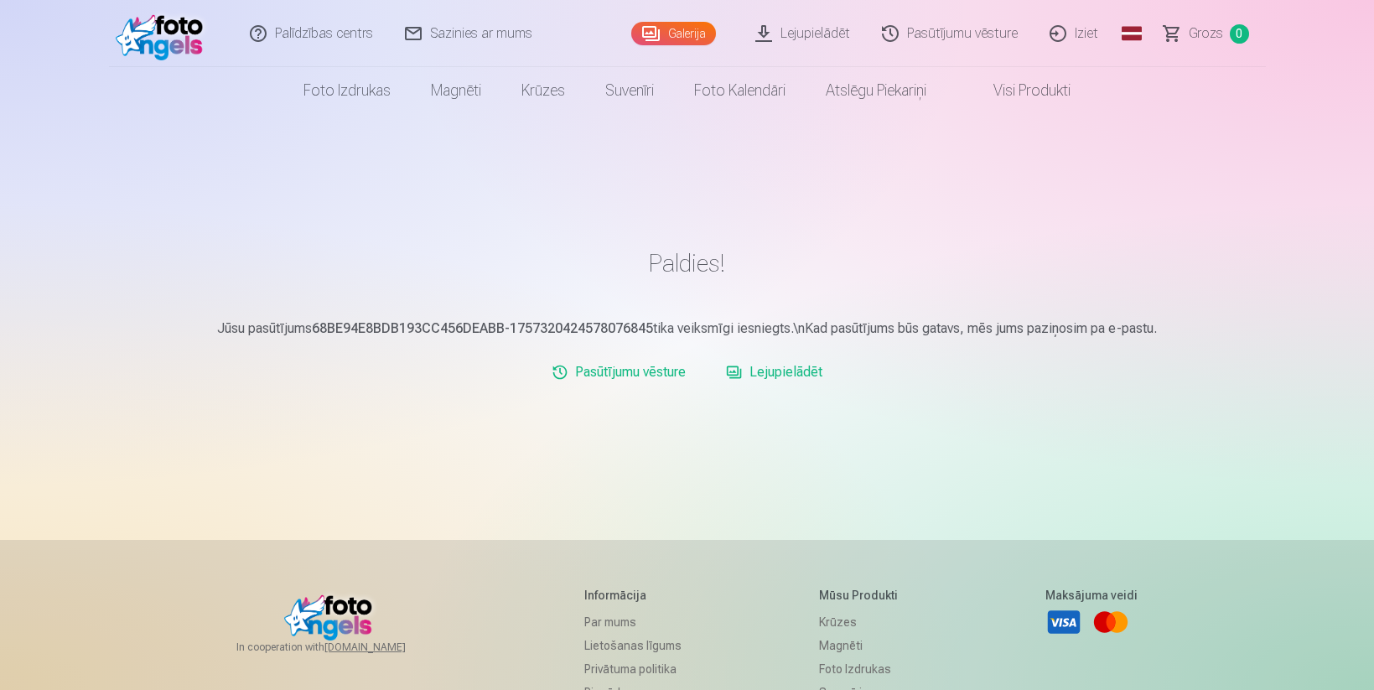
click at [601, 370] on link "Pasūtījumu vēsture" at bounding box center [619, 372] width 148 height 34
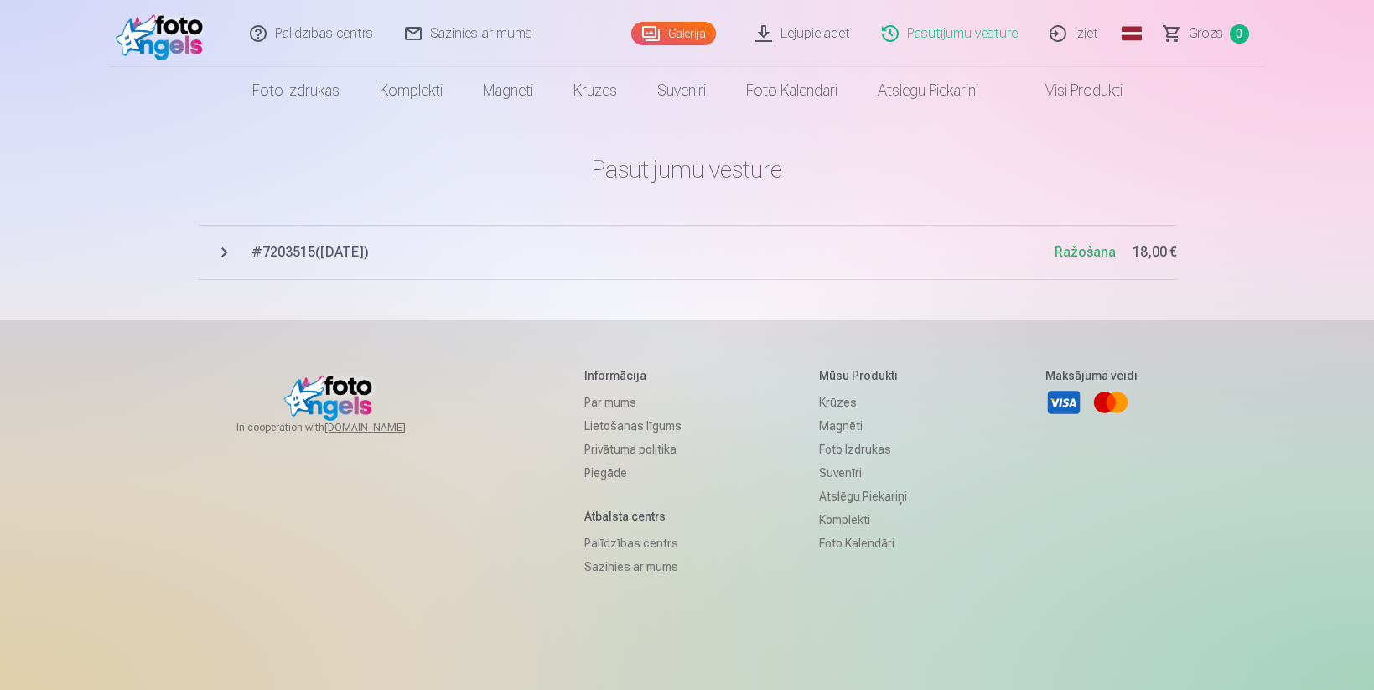
click at [163, 141] on div "Palīdzības centrs Sazinies ar mums Galerija Lejupielādēt Pasūtījumu vēsture Izi…" at bounding box center [687, 390] width 1374 height 781
